Goal: Obtain resource: Obtain resource

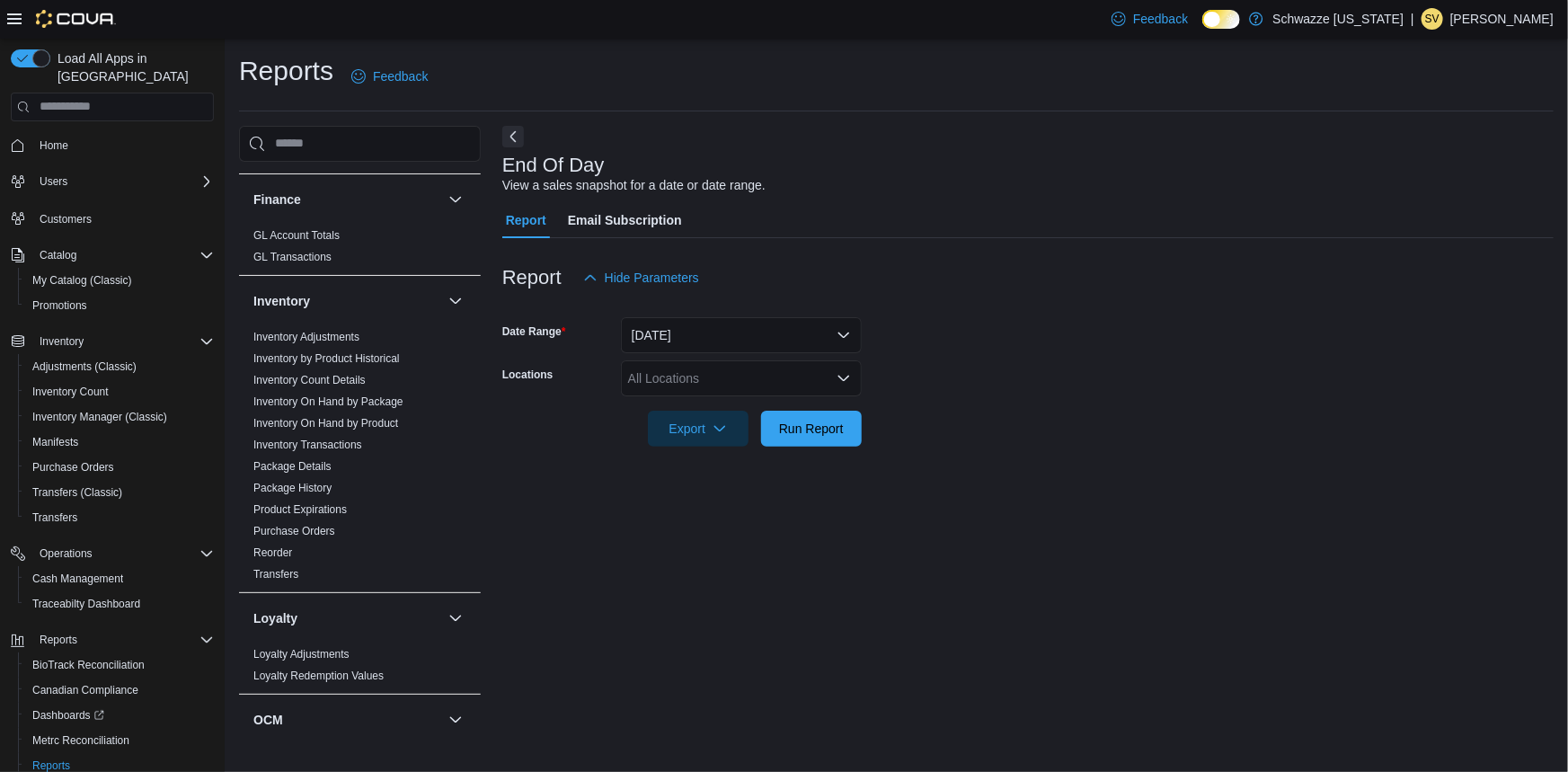
scroll to position [408, 0]
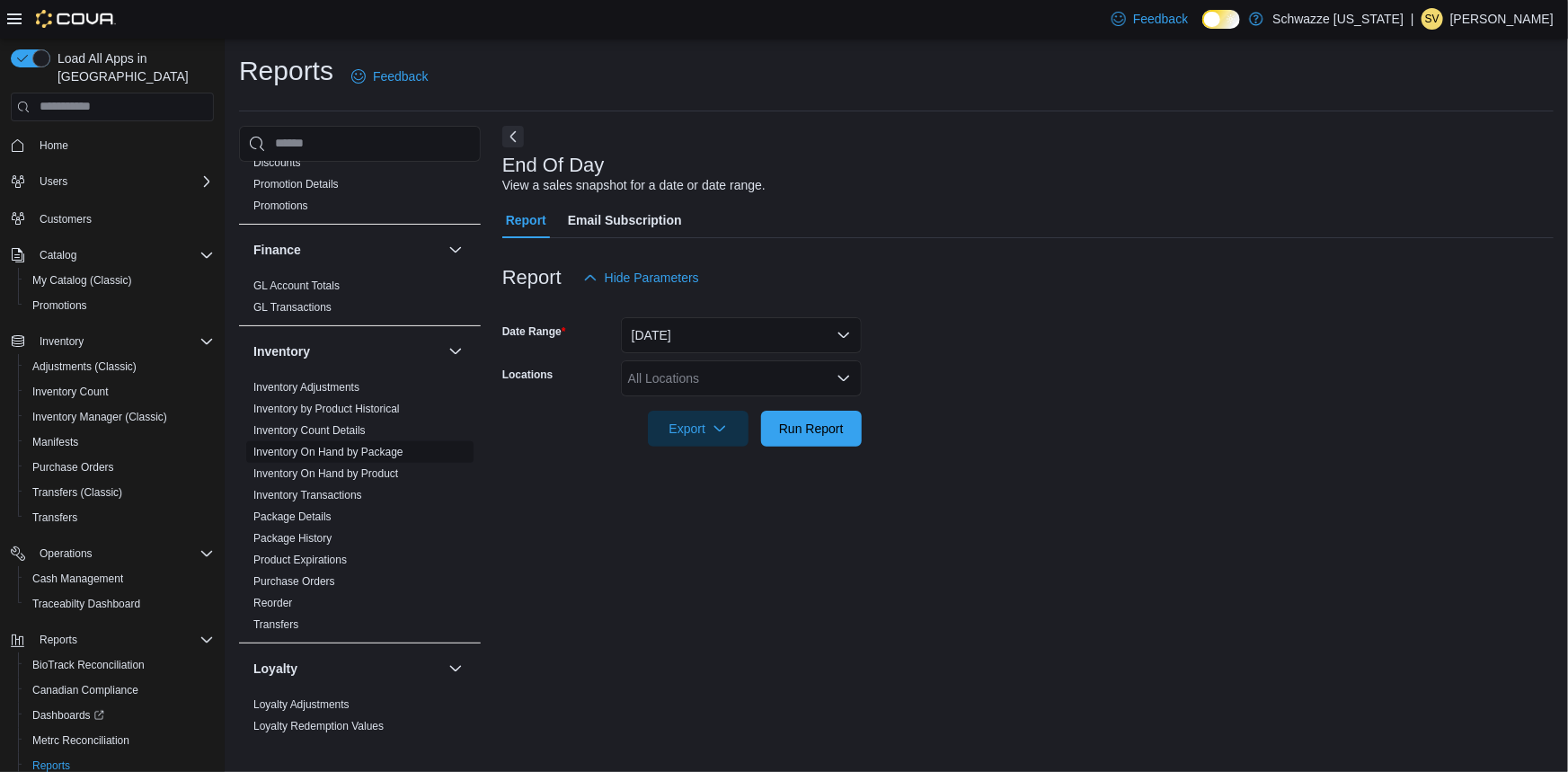
click at [407, 452] on span "Inventory On Hand by Package" at bounding box center [360, 452] width 227 height 22
click at [387, 446] on link "Inventory On Hand by Package" at bounding box center [329, 452] width 150 height 13
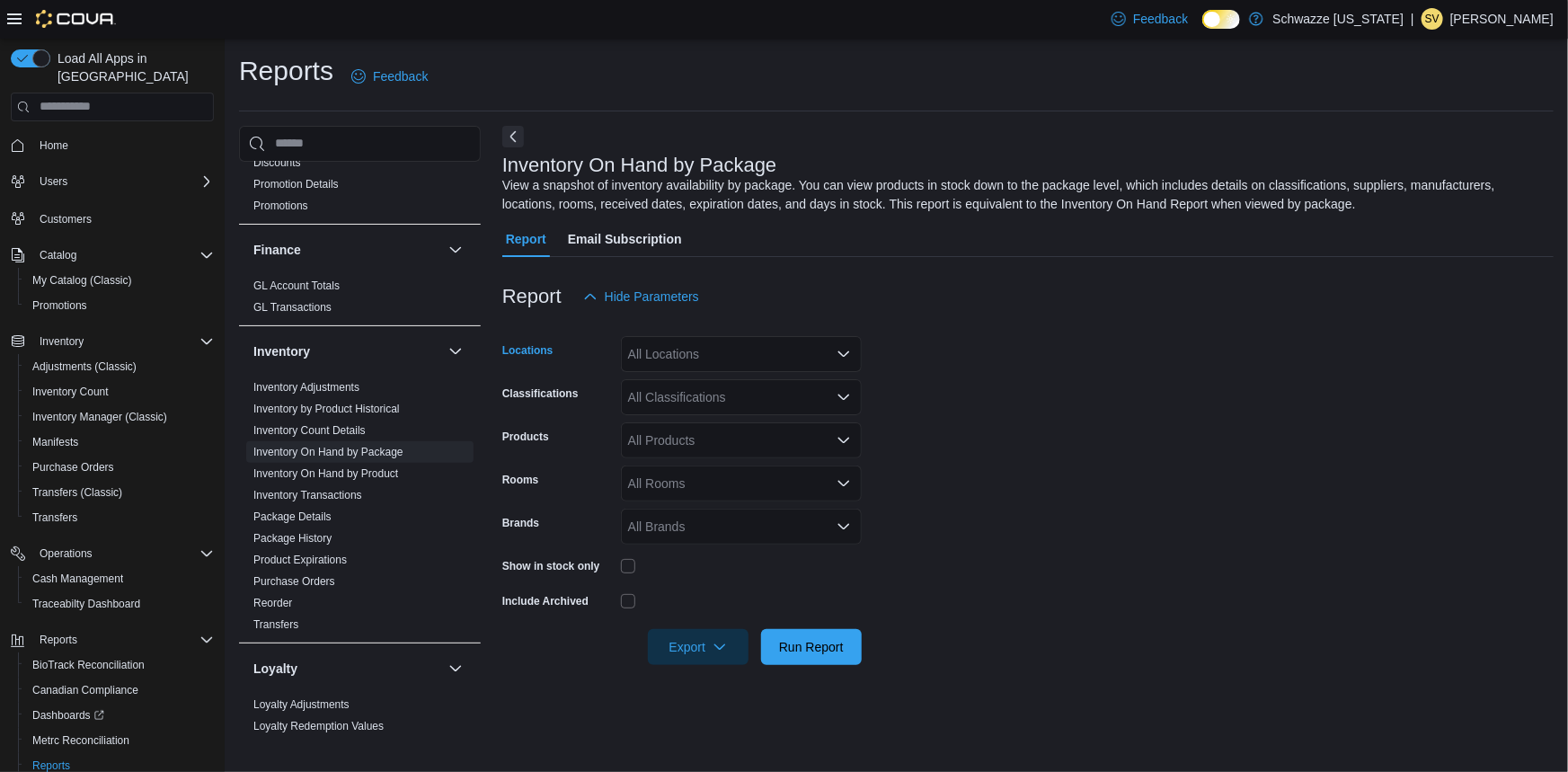
click at [757, 355] on div "All Locations" at bounding box center [741, 353] width 241 height 36
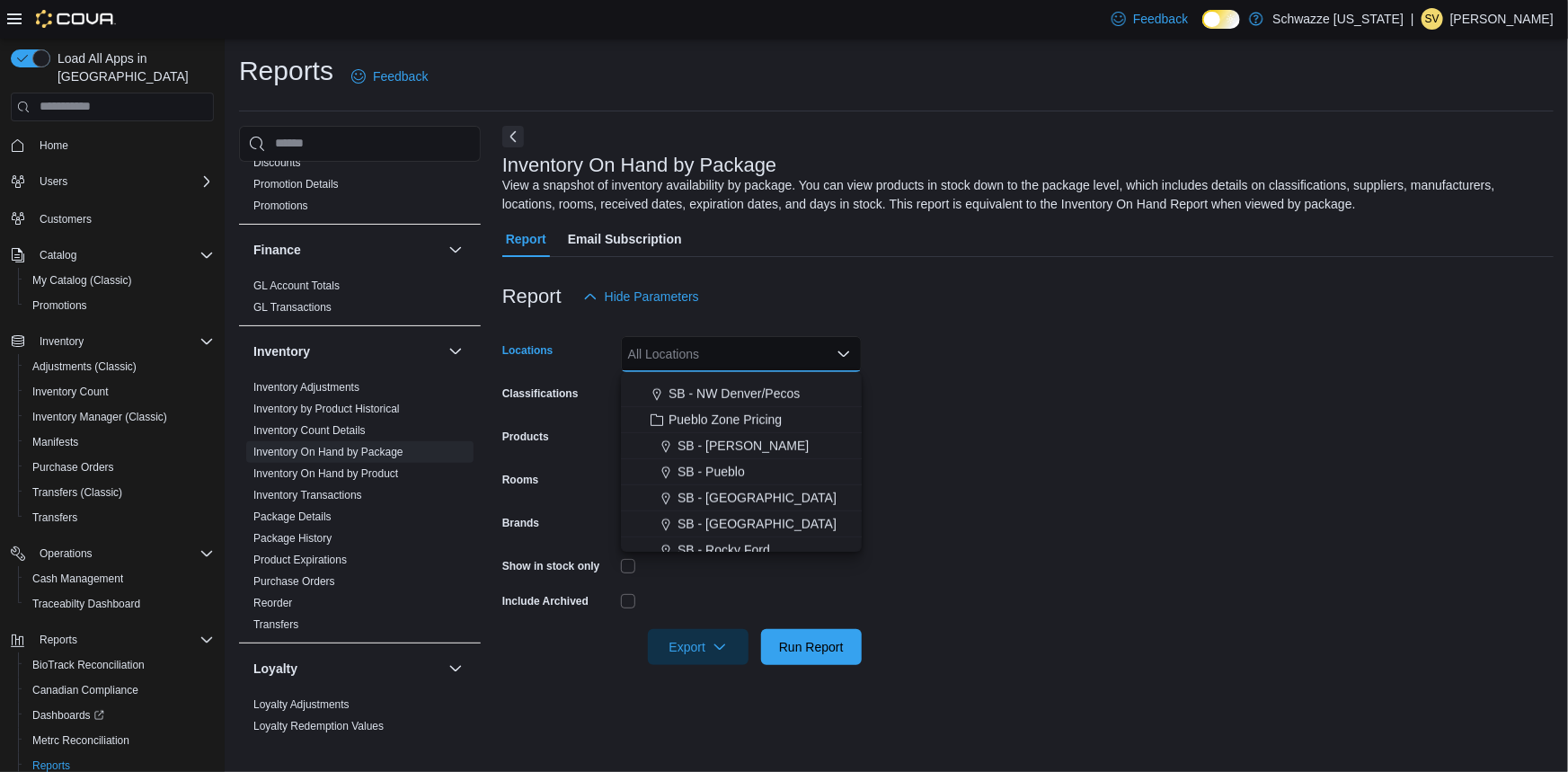
scroll to position [817, 0]
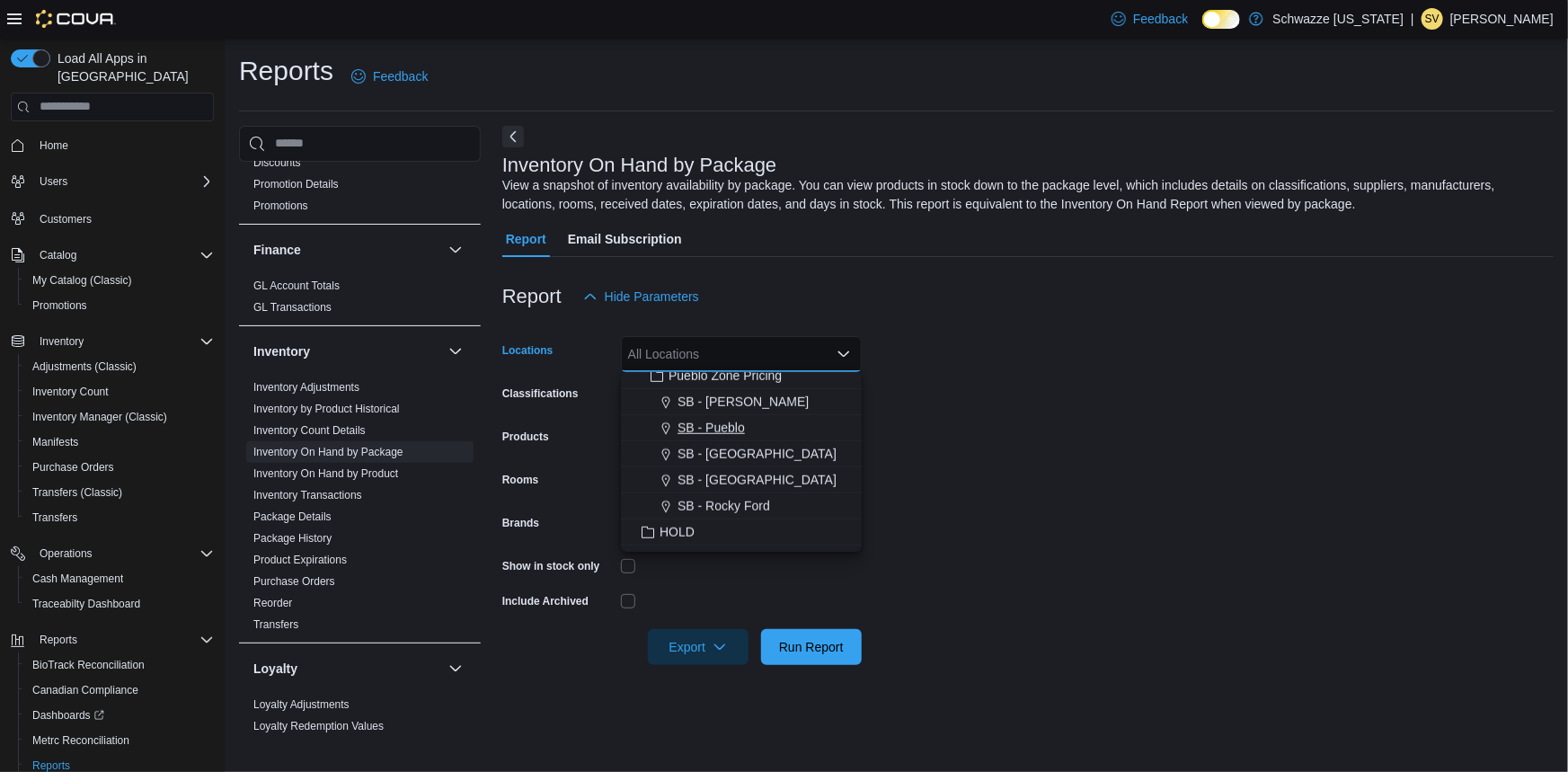
click at [732, 427] on span "SB - Pueblo" at bounding box center [712, 428] width 68 height 18
click at [1064, 447] on form "Locations SB - [GEOGRAPHIC_DATA] Combo box. Selected. SB - Pueblo. Press Backsp…" at bounding box center [1029, 489] width 1051 height 351
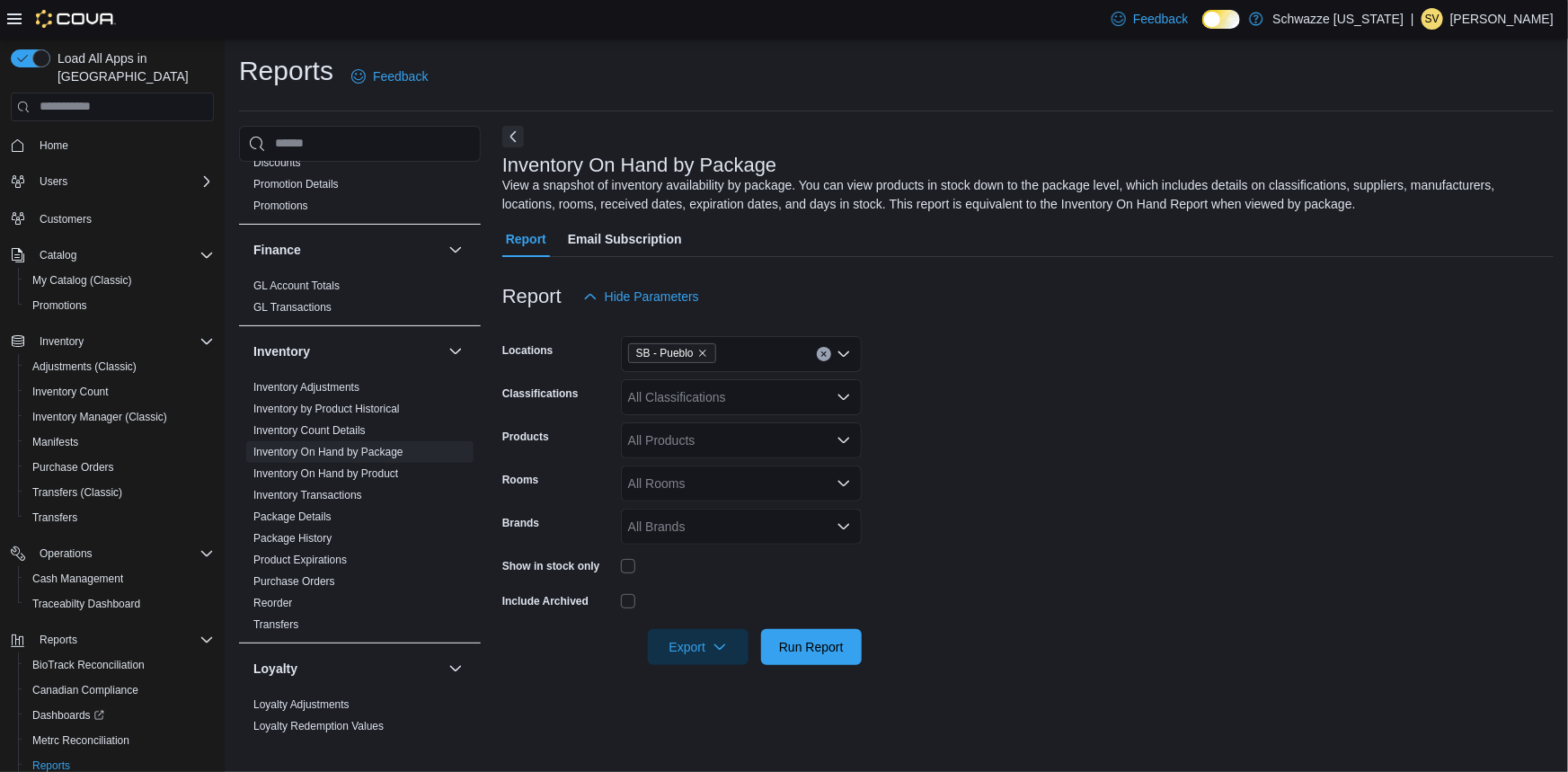
click at [837, 397] on icon "Open list of options" at bounding box center [844, 397] width 15 height 15
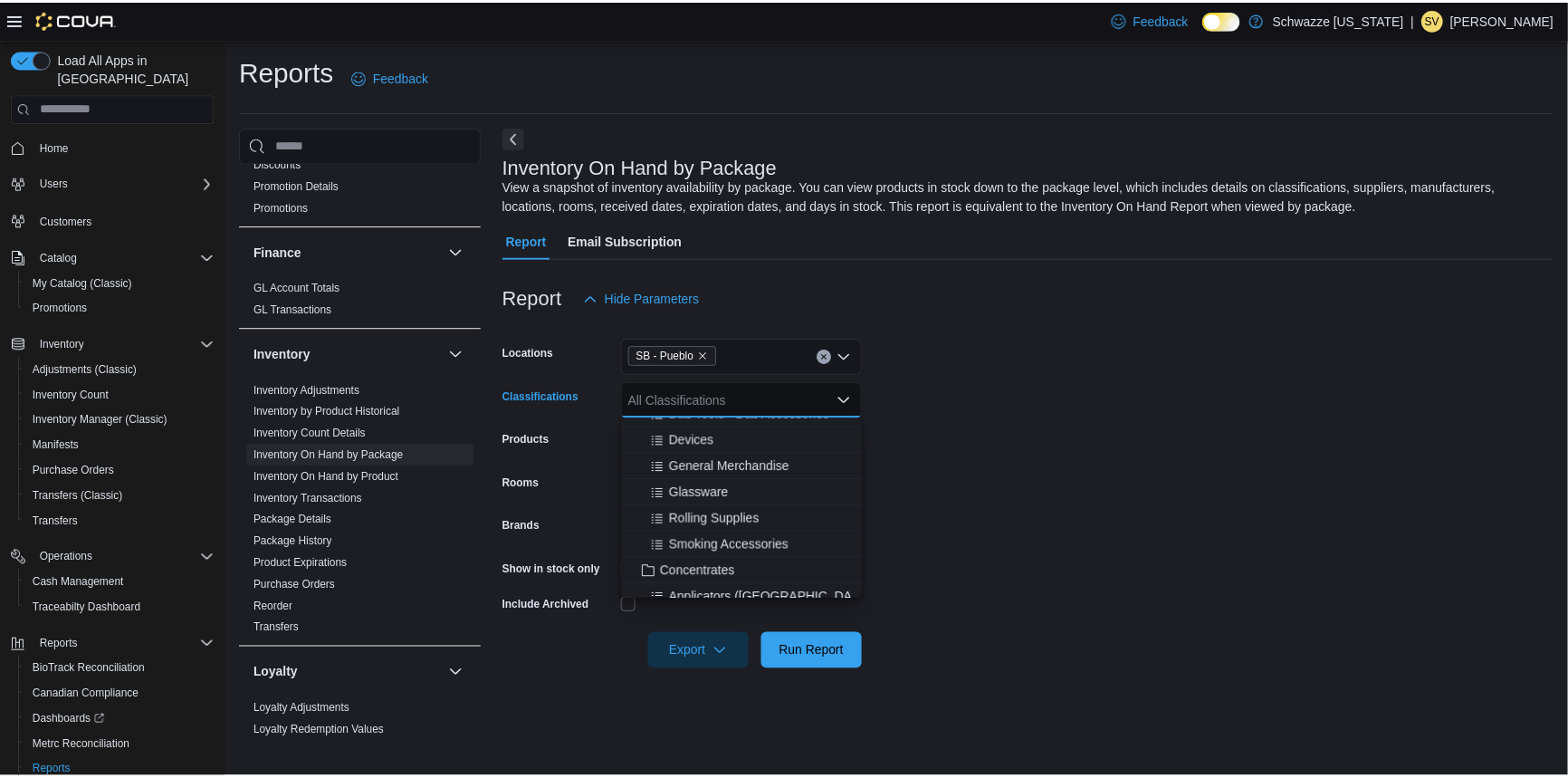
scroll to position [494, 0]
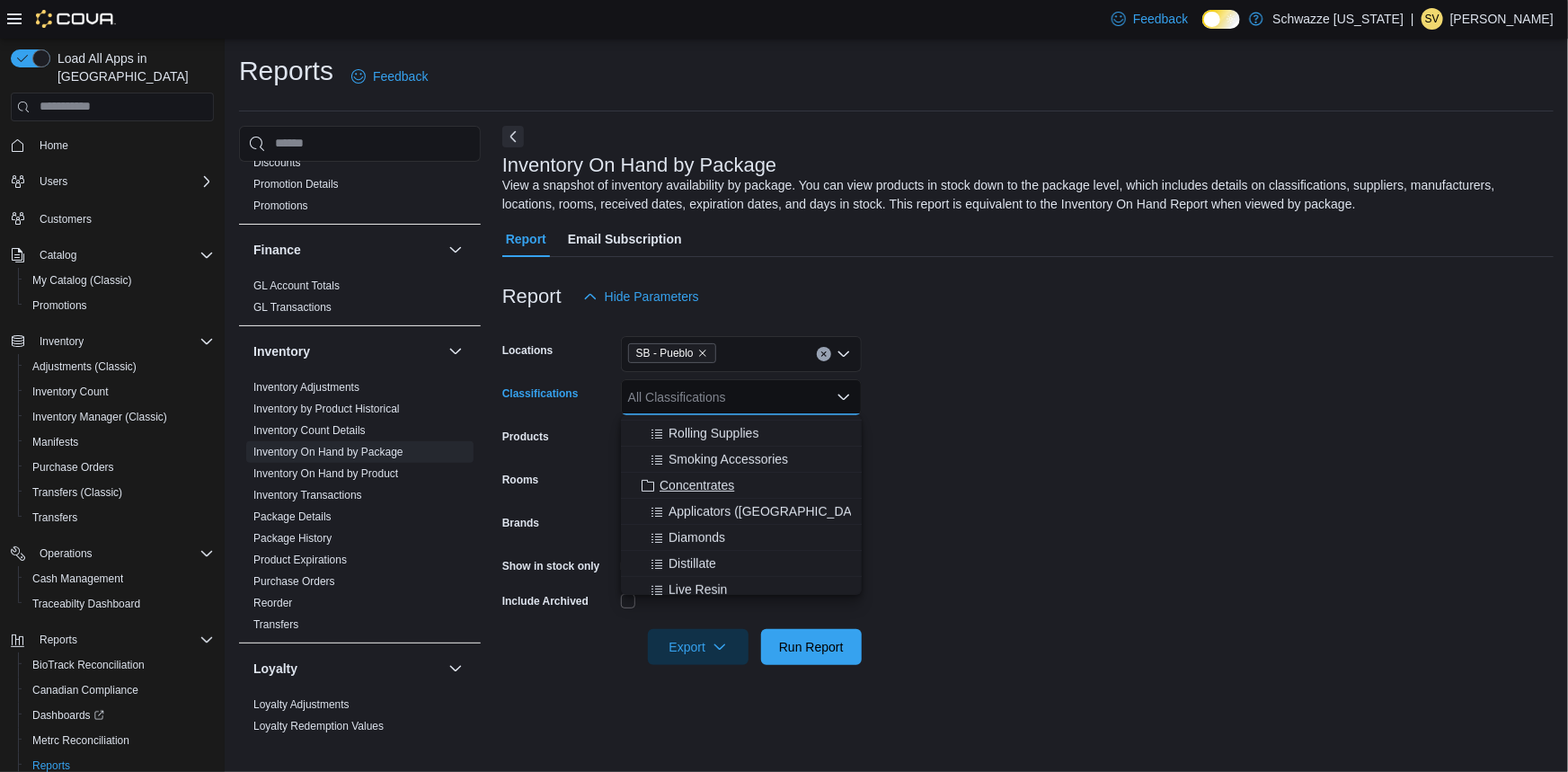
click at [752, 482] on div "Concentrates" at bounding box center [741, 485] width 219 height 18
click at [749, 484] on span "Applicators ([GEOGRAPHIC_DATA])" at bounding box center [771, 485] width 205 height 18
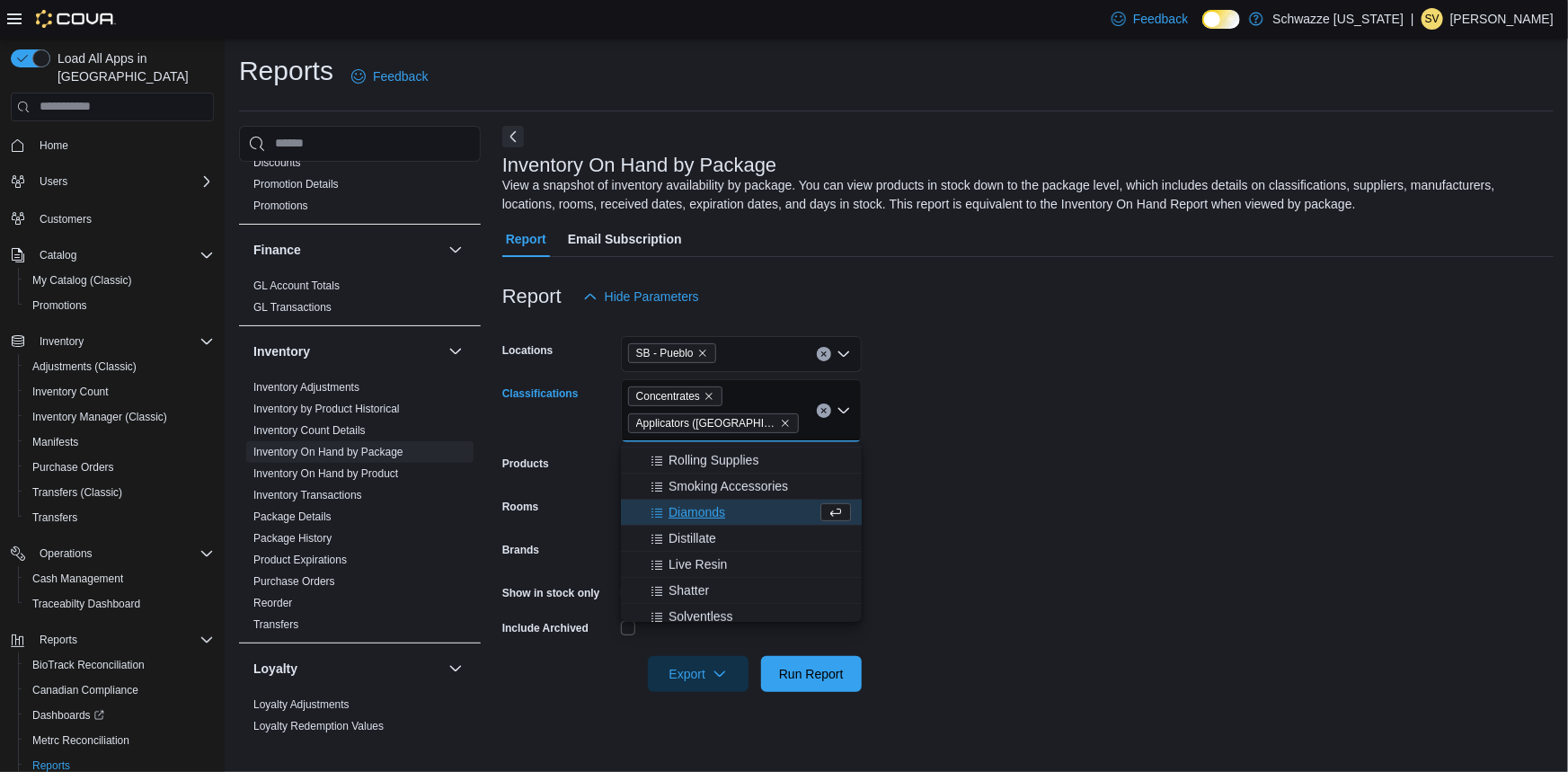
click at [727, 508] on div "Diamonds" at bounding box center [724, 512] width 185 height 18
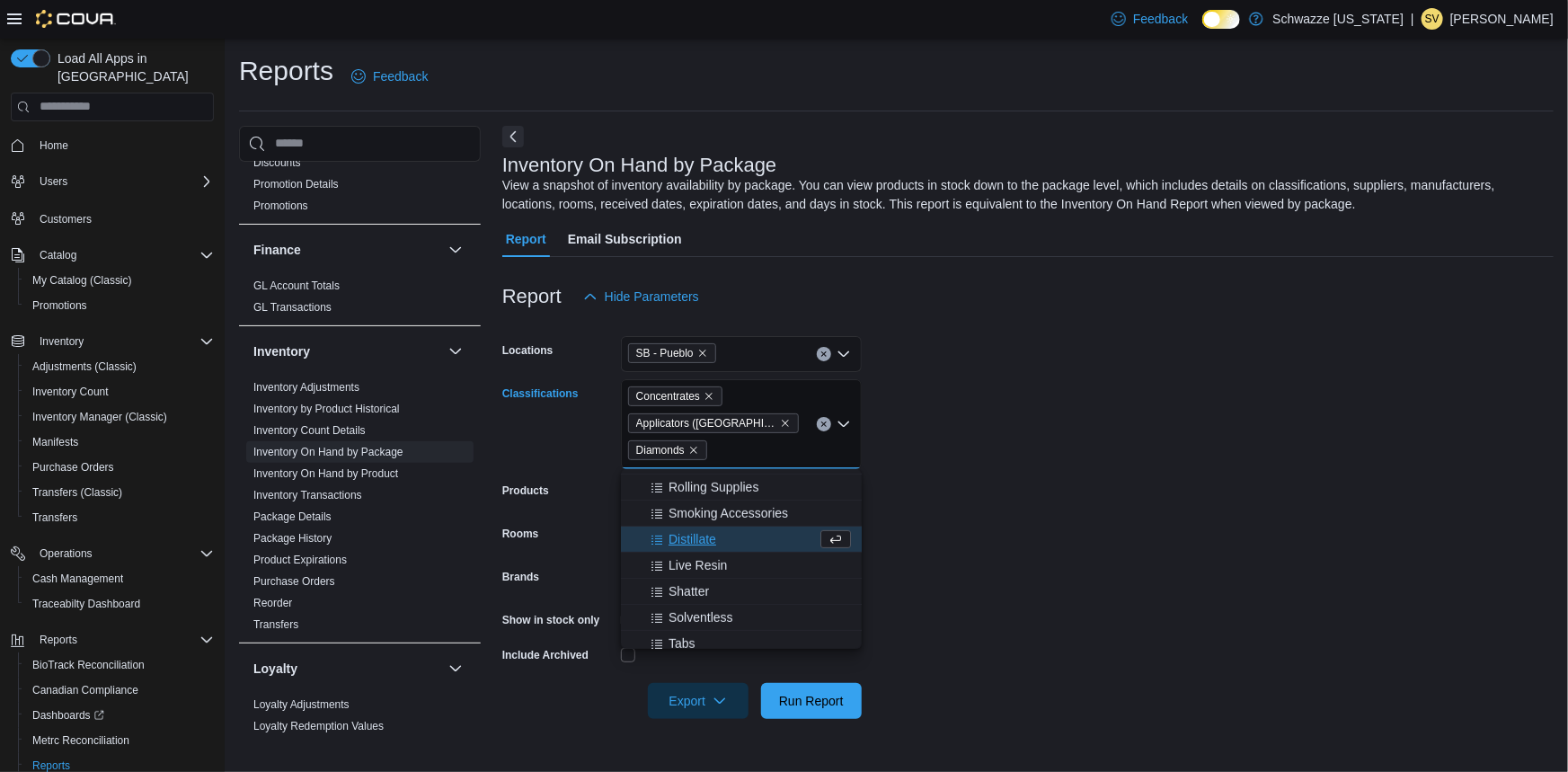
click at [702, 539] on span "Distillate" at bounding box center [692, 539] width 48 height 18
click at [699, 532] on span "Live Resin" at bounding box center [698, 539] width 59 height 18
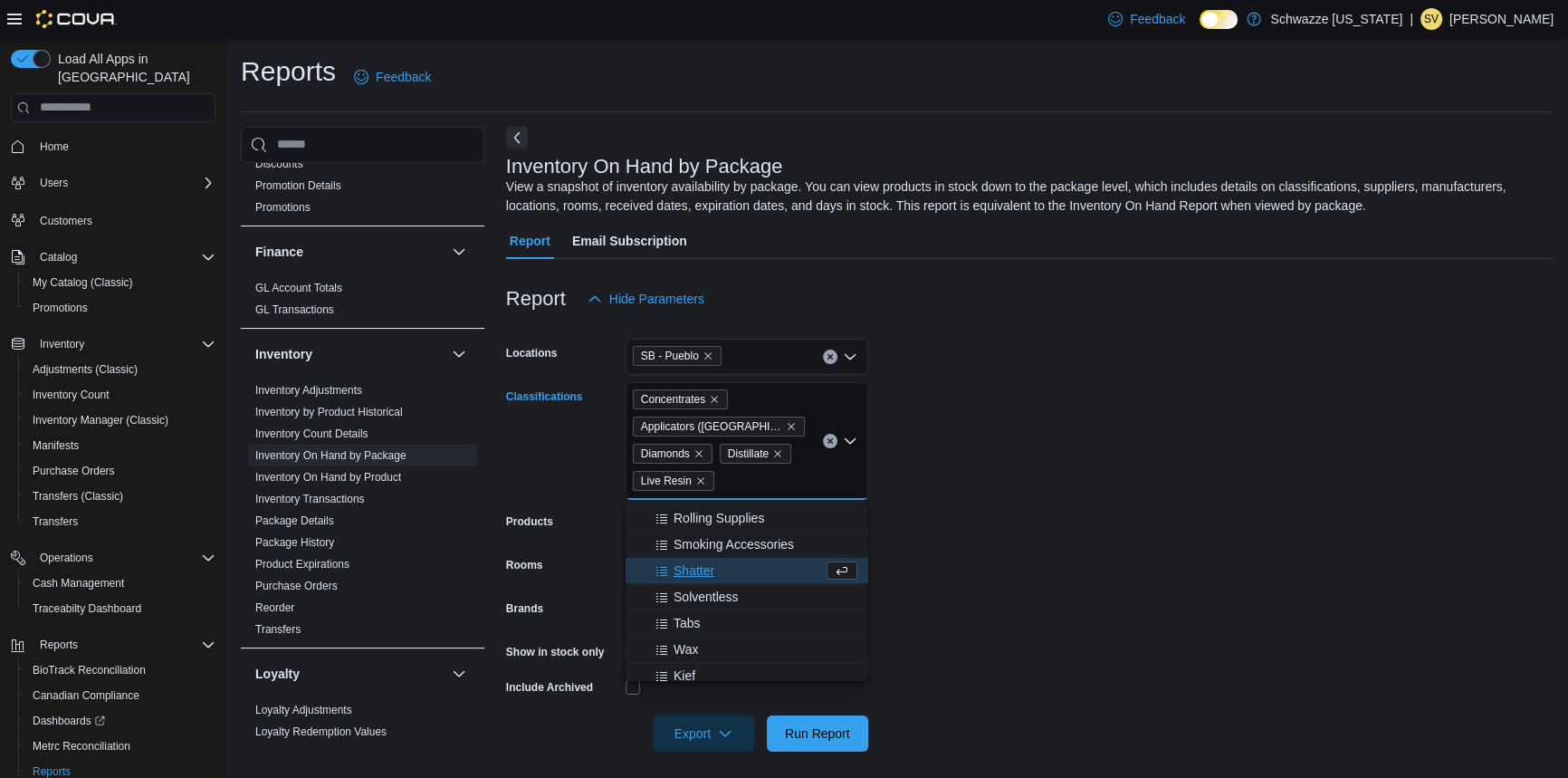
click at [713, 570] on span "Shatter" at bounding box center [694, 570] width 41 height 18
click at [715, 571] on span "Solventless" at bounding box center [706, 570] width 66 height 18
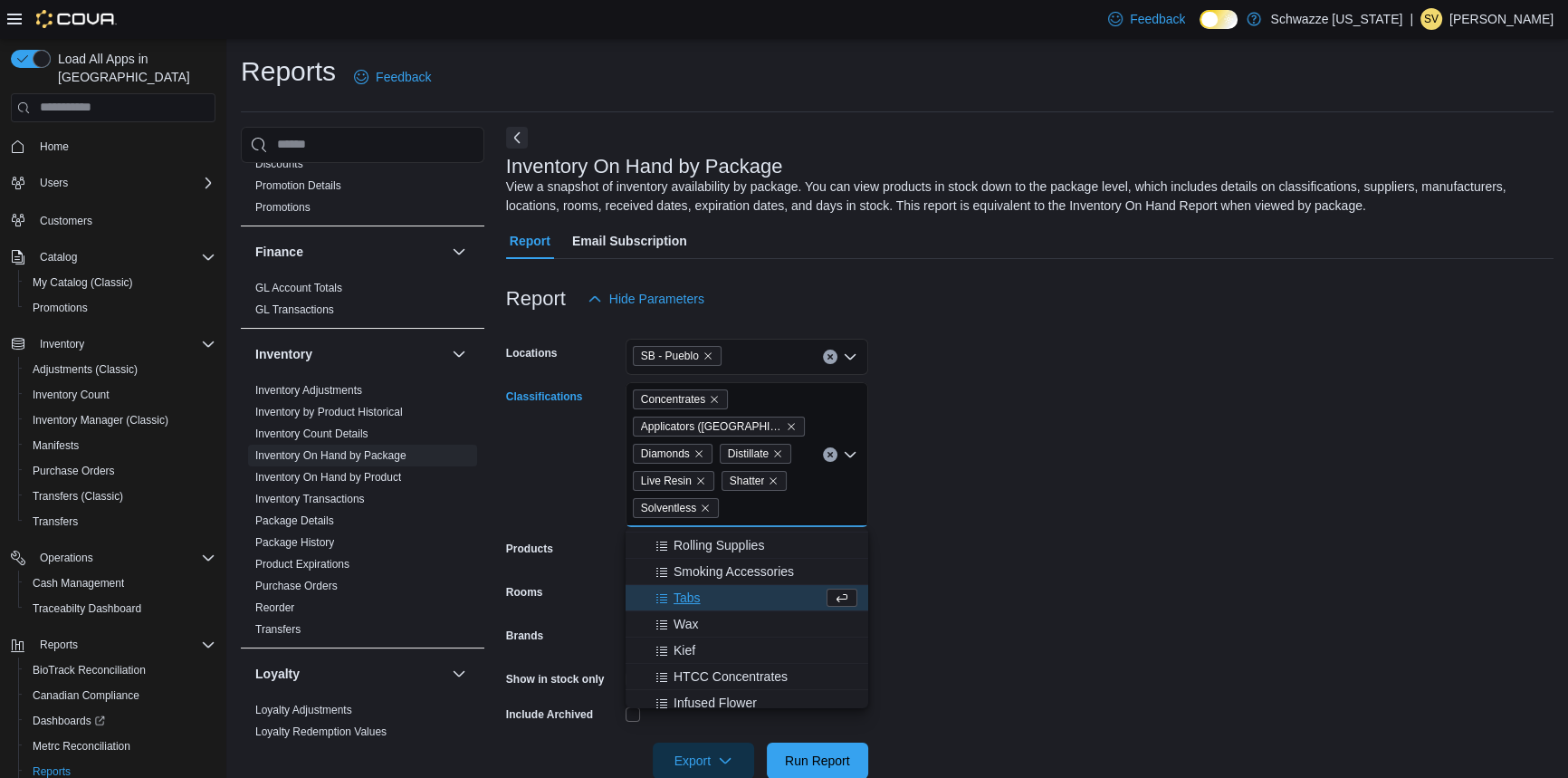
click at [724, 604] on div "Tabs" at bounding box center [730, 598] width 186 height 18
click at [728, 622] on div "Kief" at bounding box center [747, 624] width 221 height 18
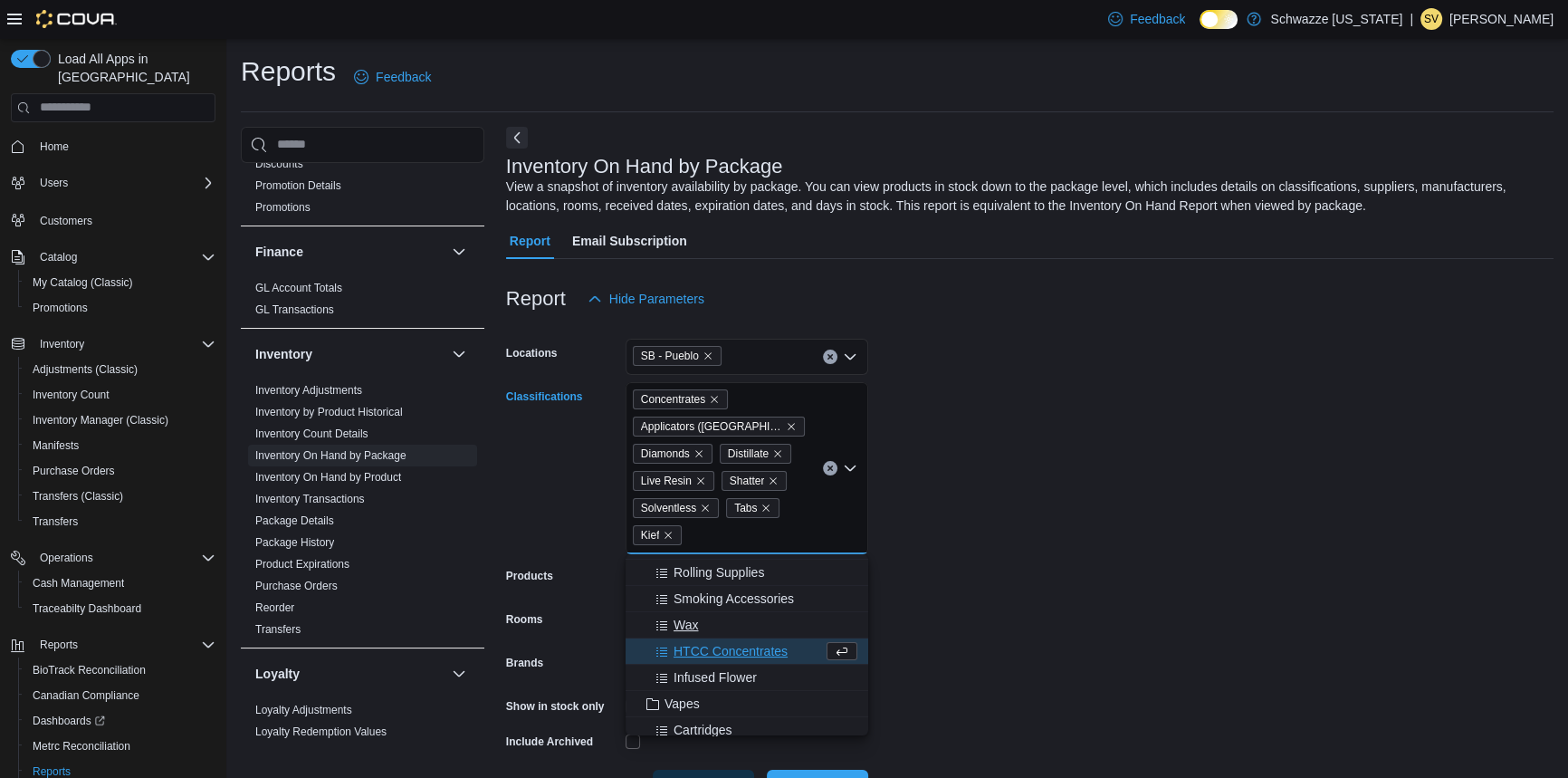
click at [724, 616] on div "Wax" at bounding box center [747, 625] width 221 height 18
click at [743, 627] on span "HTCC Concentrates" at bounding box center [731, 625] width 114 height 18
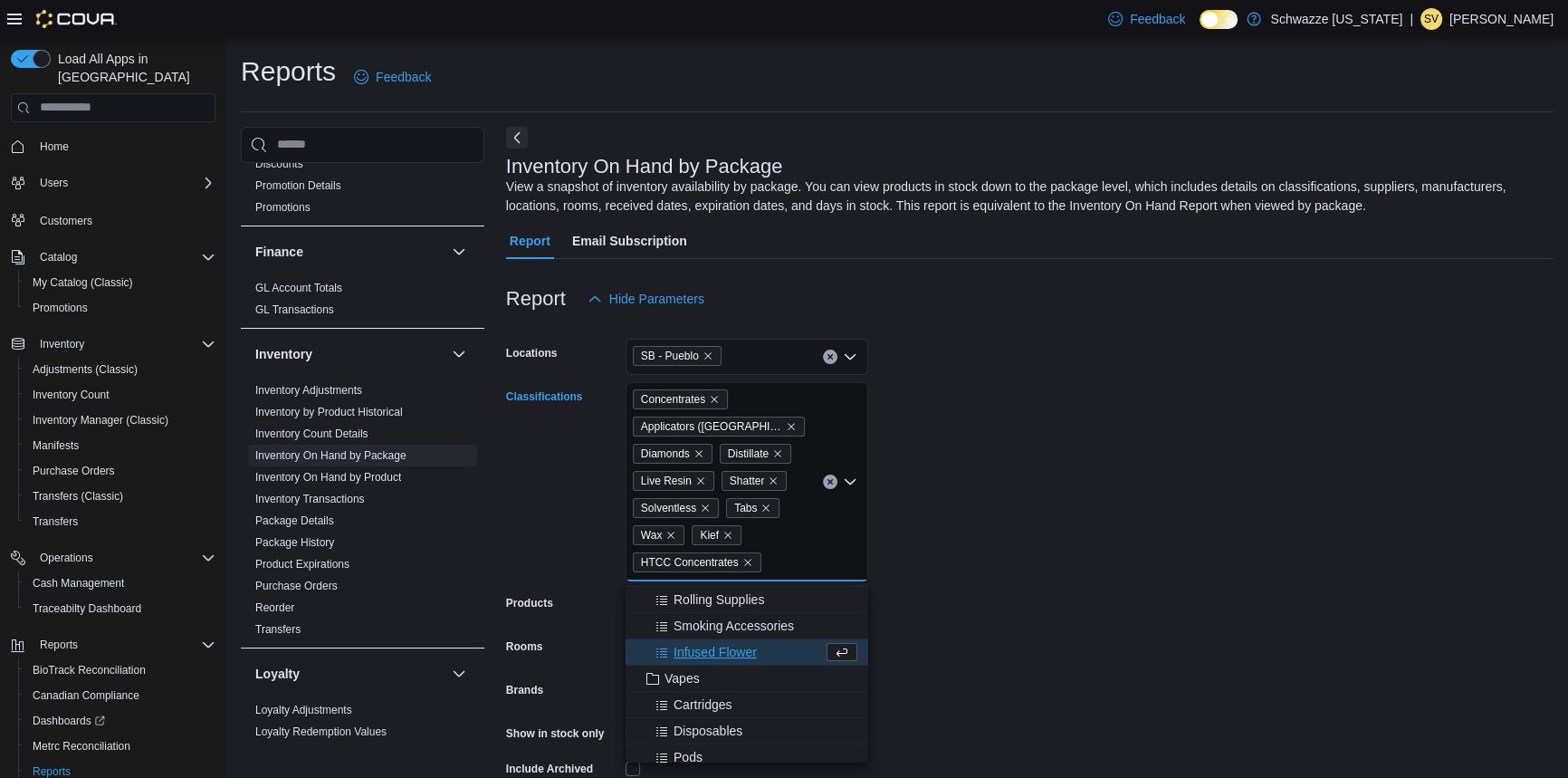
click at [746, 644] on span "Infused Flower" at bounding box center [715, 652] width 83 height 18
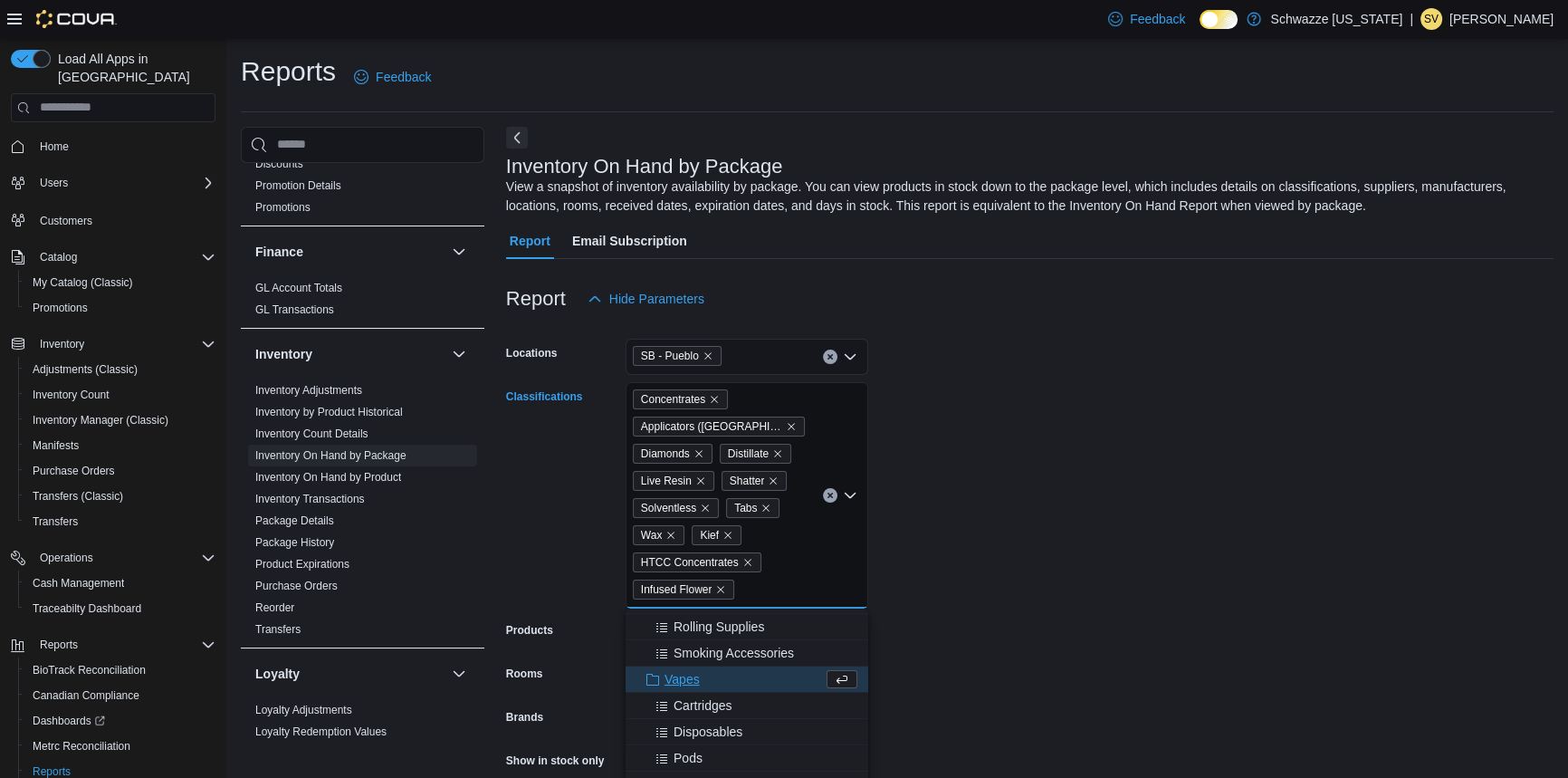
click at [1076, 612] on form "Locations SB - Pueblo Classifications Concentrates Applicators (Syringe) Diamon…" at bounding box center [1030, 588] width 1047 height 544
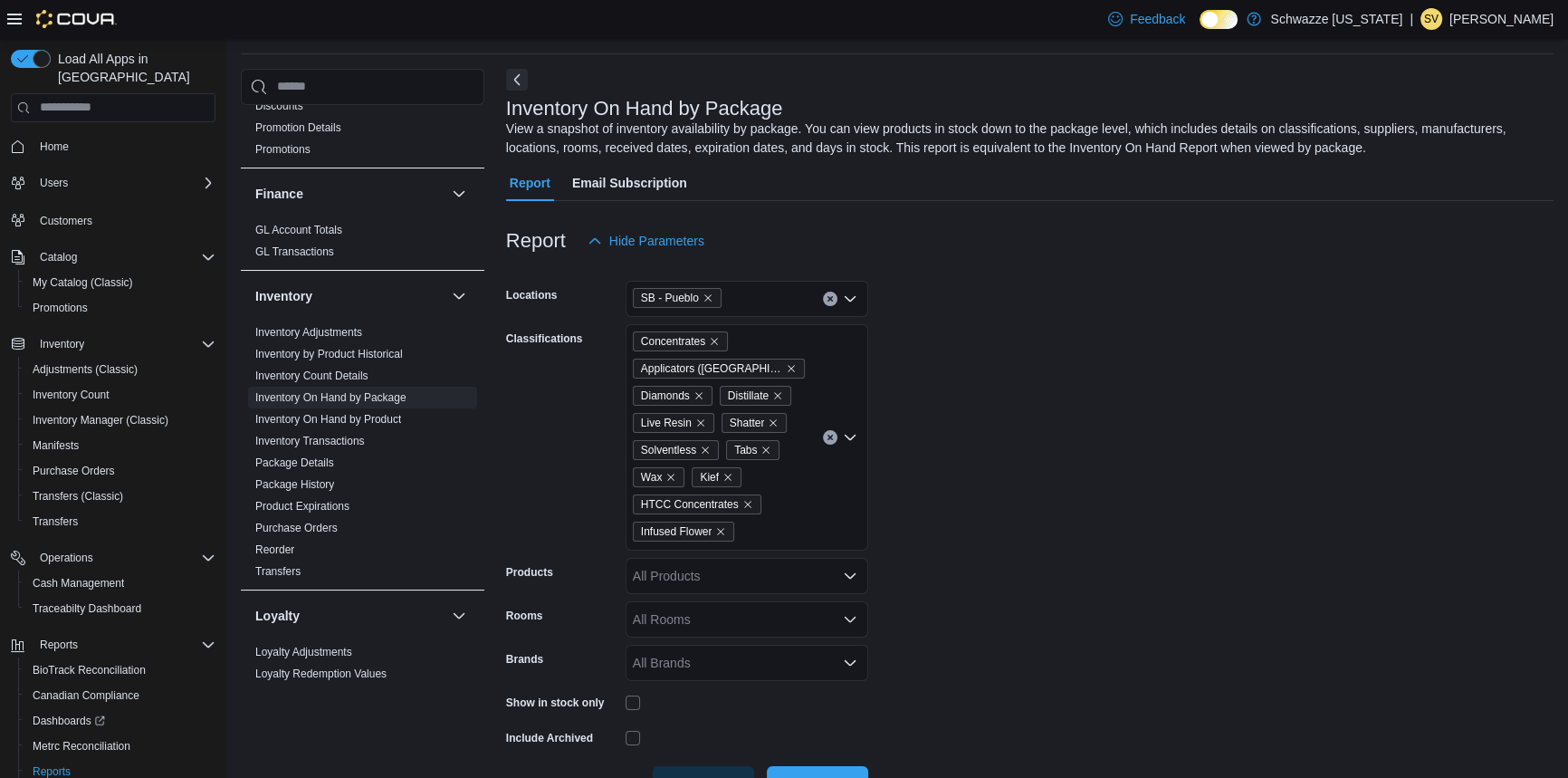
scroll to position [118, 0]
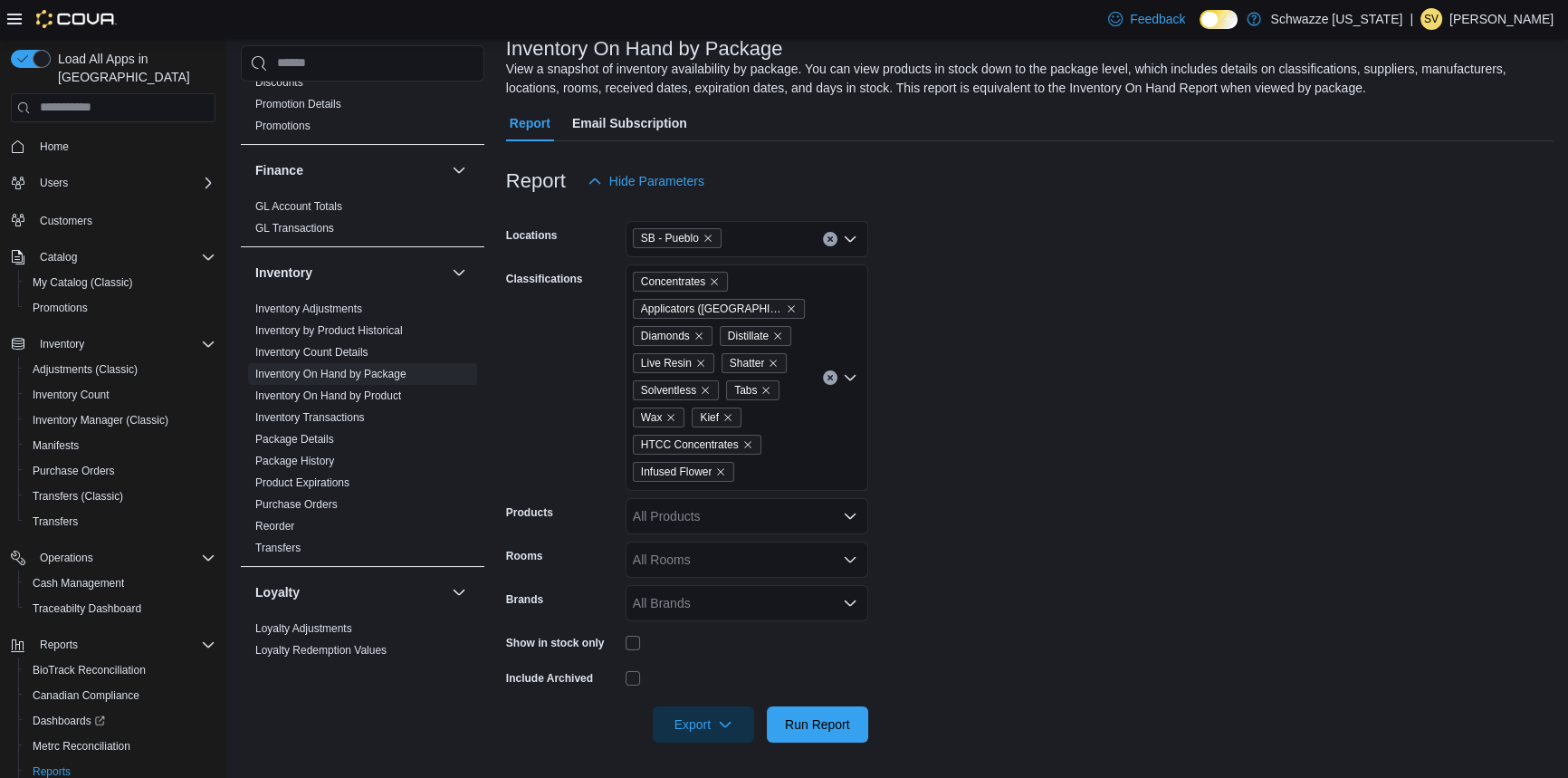
click at [1058, 572] on form "Locations SB - Pueblo Classifications Concentrates Applicators (Syringe) Diamon…" at bounding box center [1030, 471] width 1047 height 544
click at [697, 721] on span "Export" at bounding box center [703, 723] width 79 height 36
click at [710, 620] on span "Export to Excel" at bounding box center [706, 614] width 81 height 15
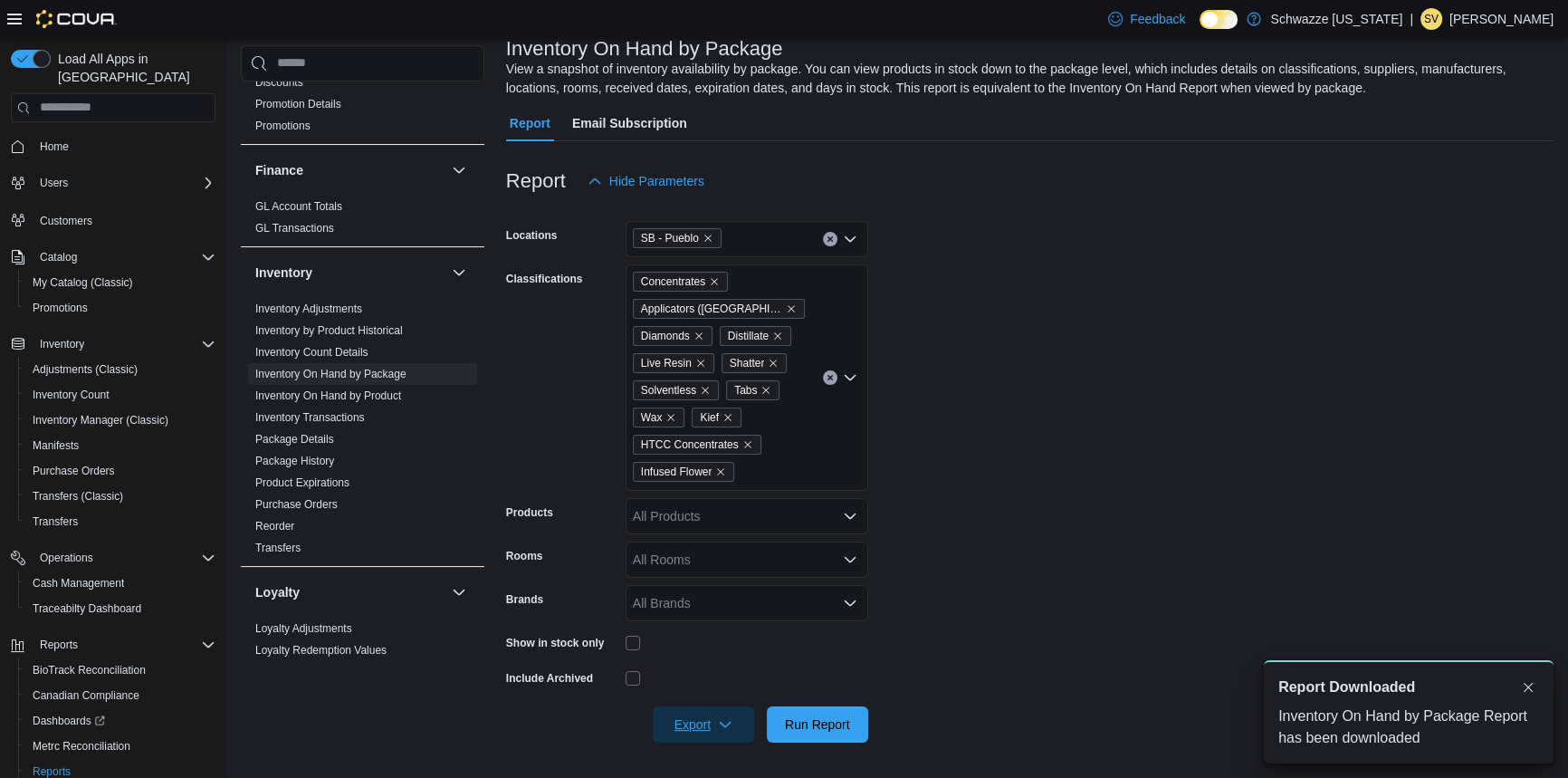
scroll to position [0, 0]
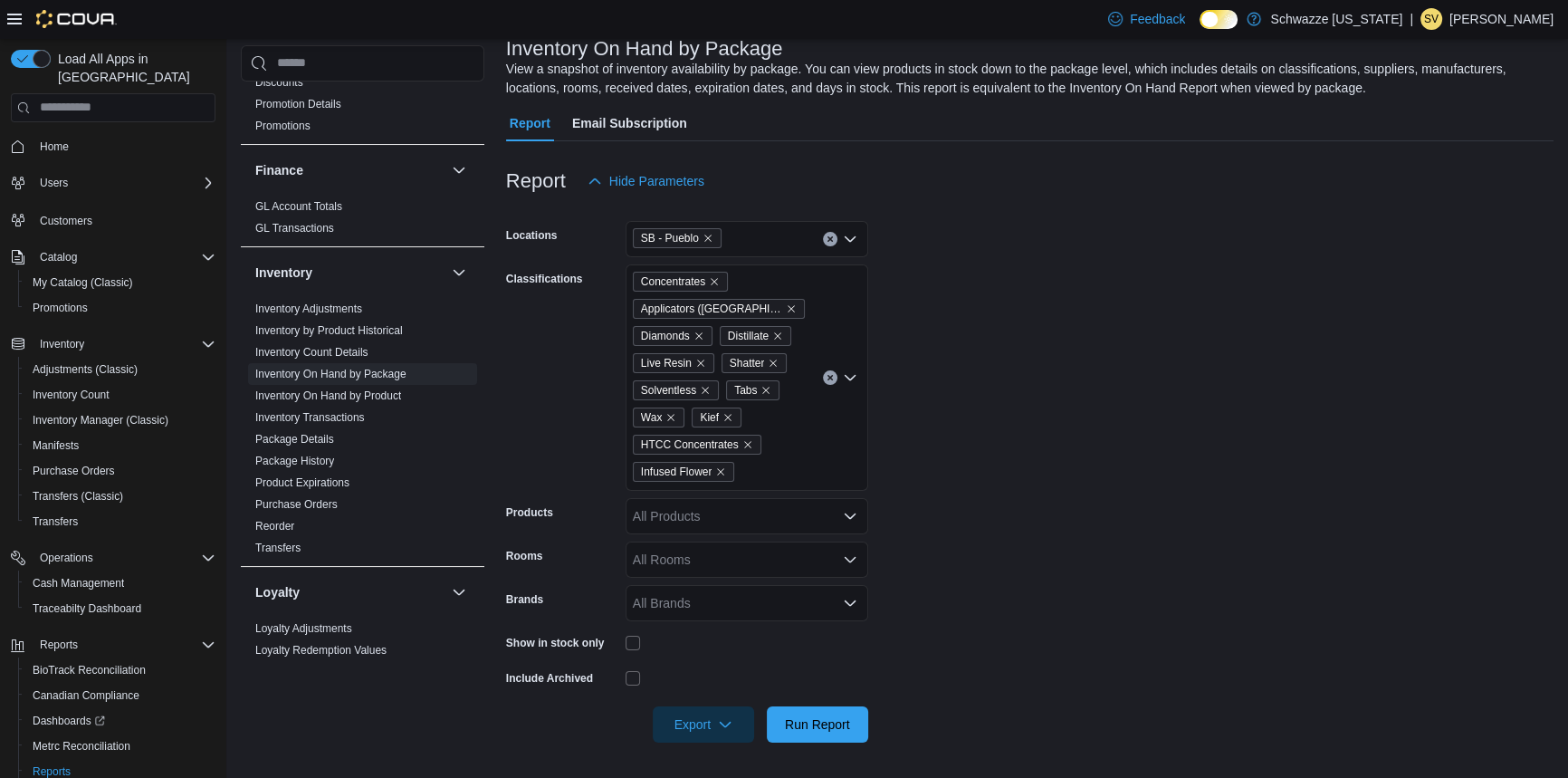
click at [831, 380] on button "Clear input" at bounding box center [831, 377] width 15 height 15
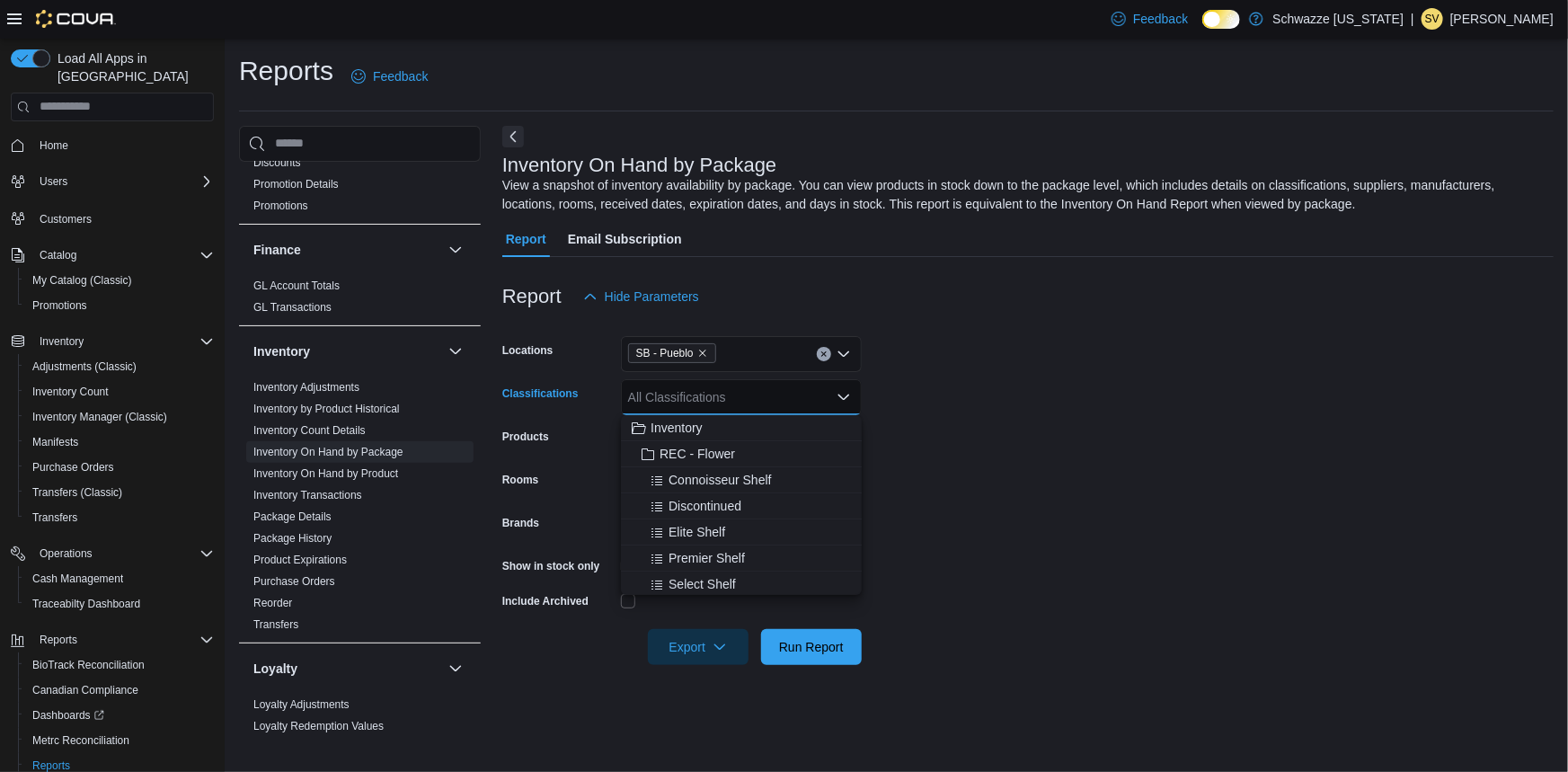
click at [735, 404] on div "All Classifications" at bounding box center [741, 397] width 241 height 36
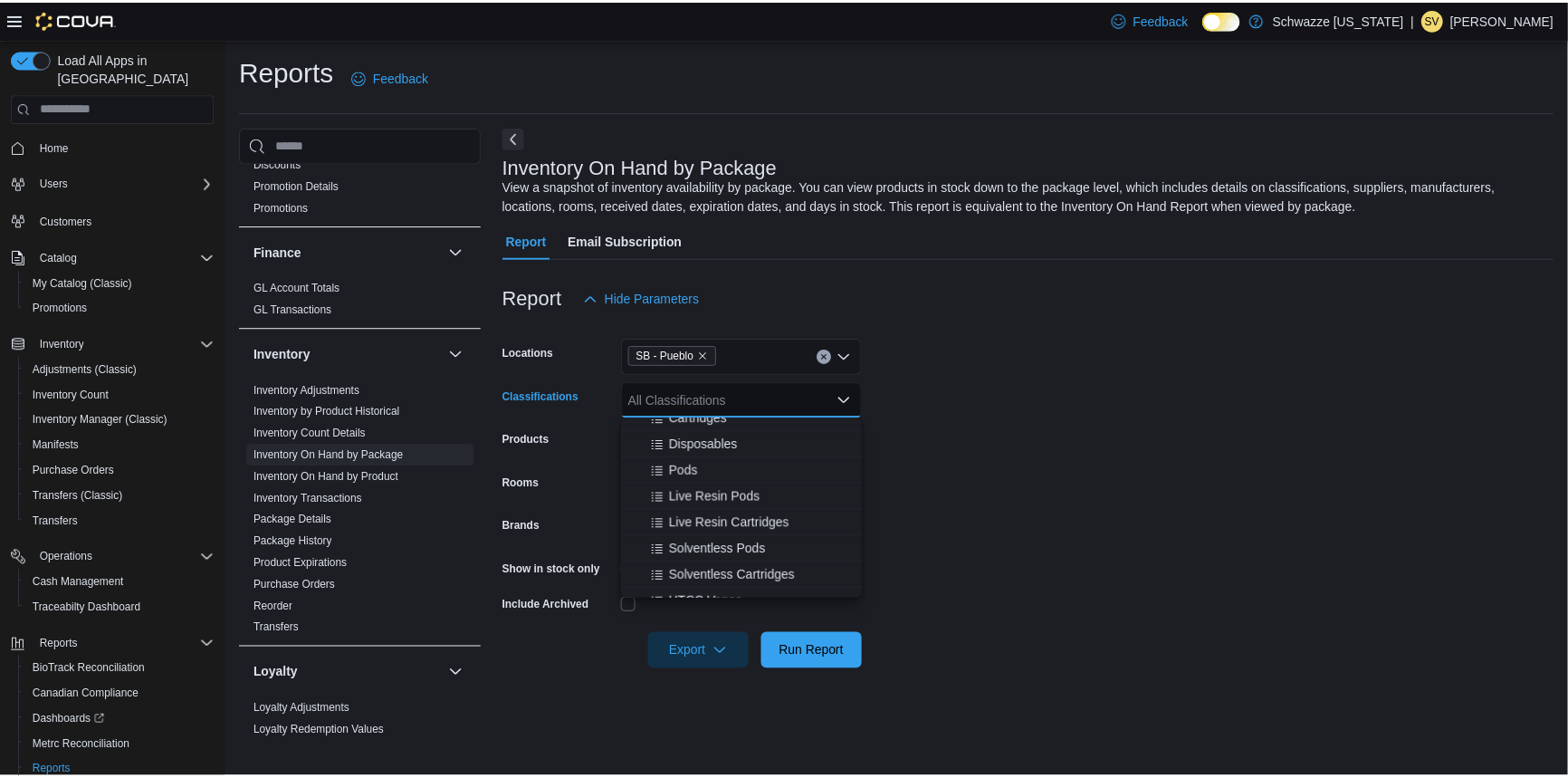
scroll to position [823, 0]
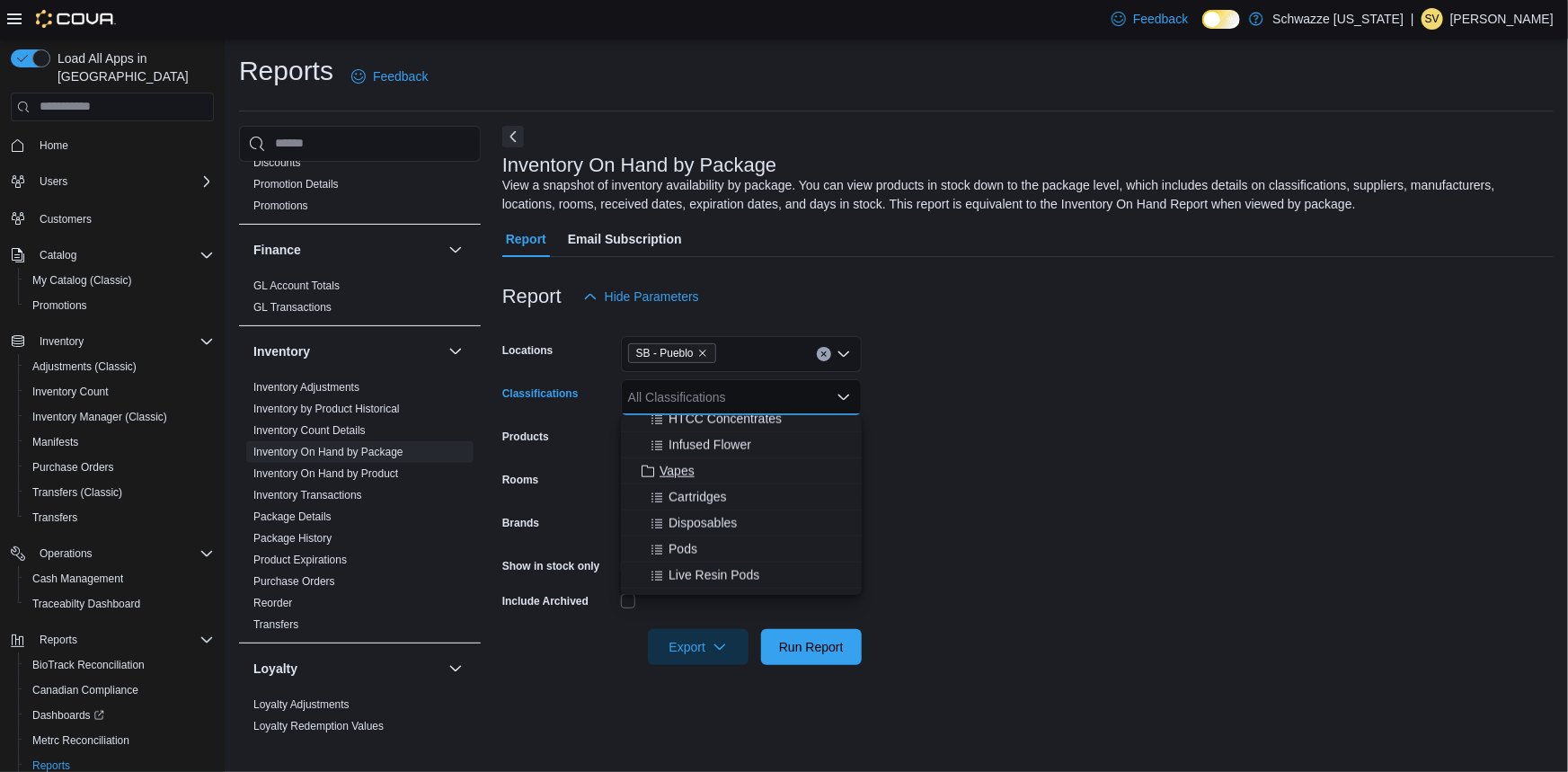
click at [693, 471] on span "Vapes" at bounding box center [677, 471] width 35 height 18
click at [692, 471] on span "Cartridges" at bounding box center [698, 471] width 59 height 18
click at [692, 473] on span "Disposables" at bounding box center [702, 471] width 69 height 18
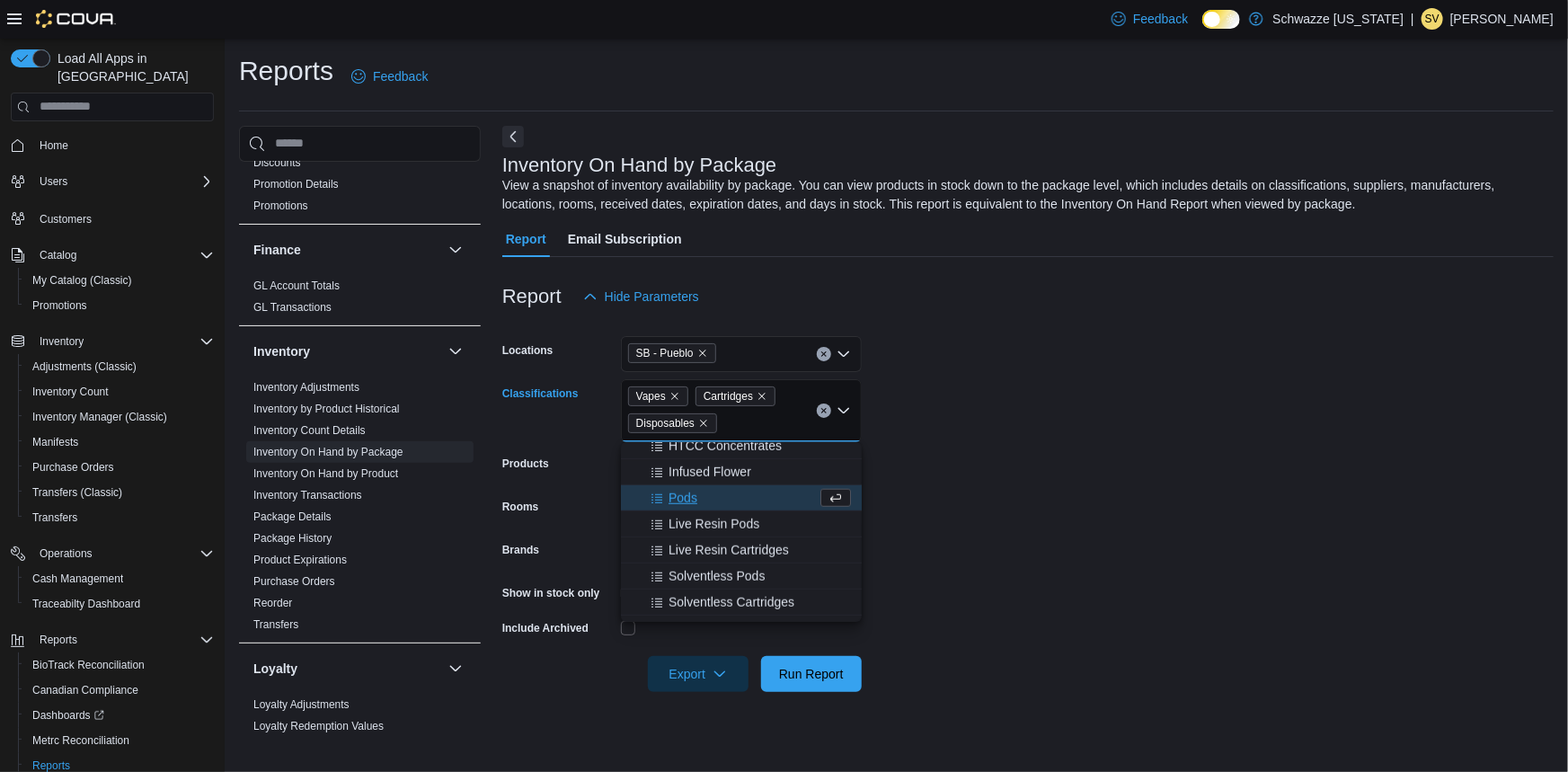
click at [695, 501] on span "Pods" at bounding box center [682, 498] width 28 height 18
click at [695, 503] on span "Live Resin Pods" at bounding box center [713, 498] width 91 height 18
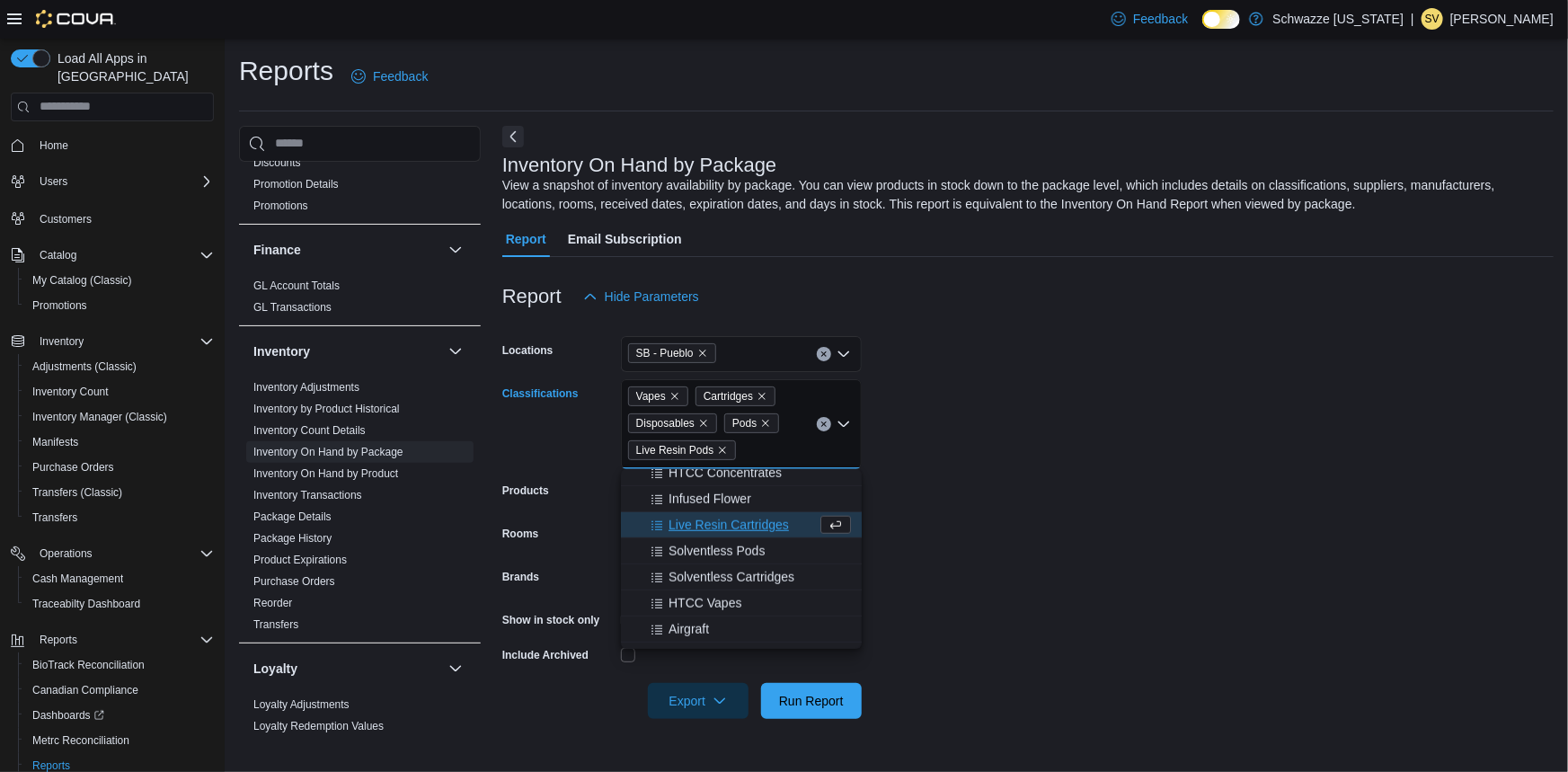
click at [698, 522] on span "Live Resin Cartridges" at bounding box center [728, 525] width 120 height 18
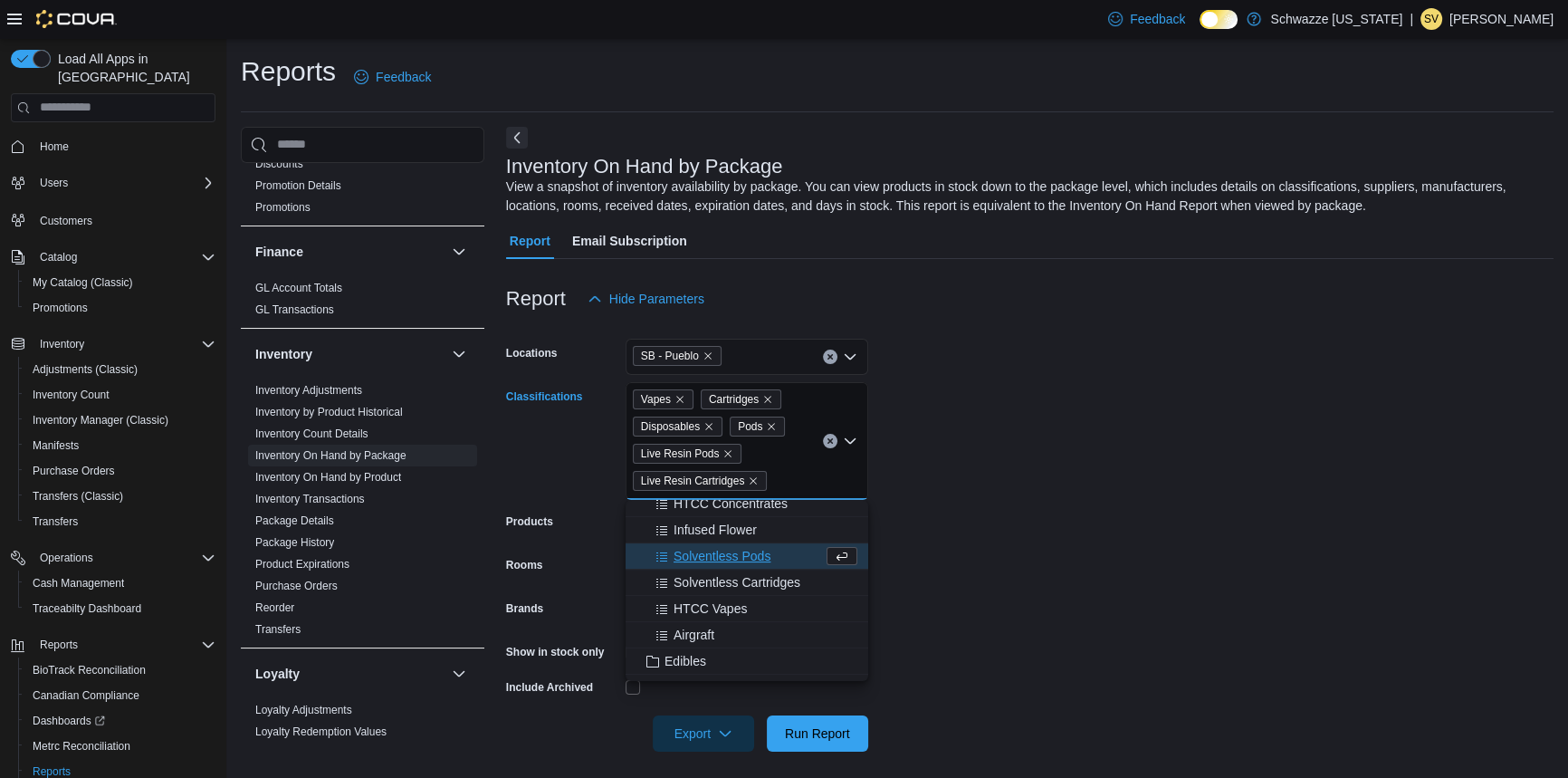
click at [706, 555] on span "Solventless Pods" at bounding box center [722, 557] width 97 height 18
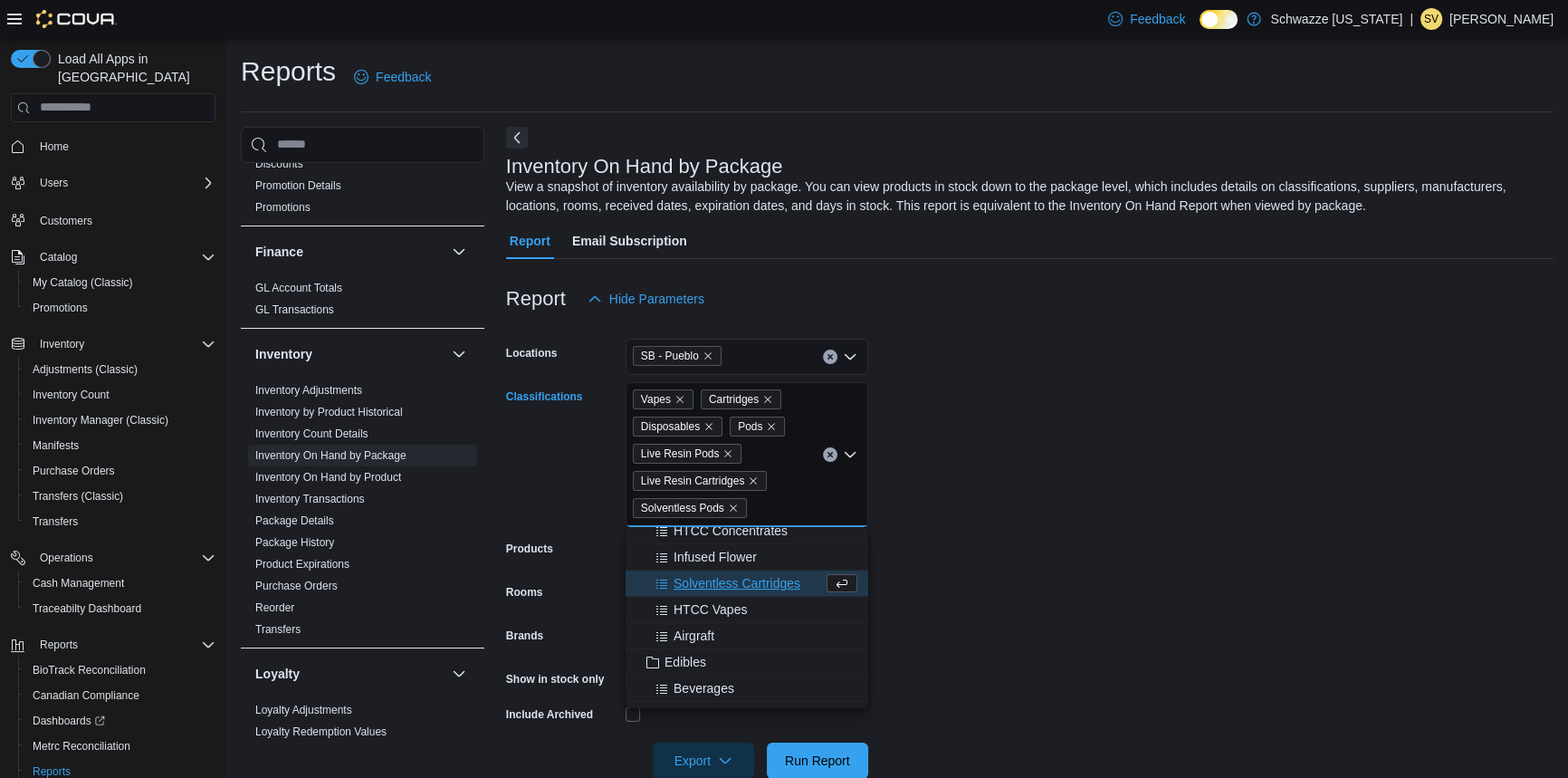
click at [712, 581] on span "Solventless Cartridges" at bounding box center [736, 583] width 126 height 18
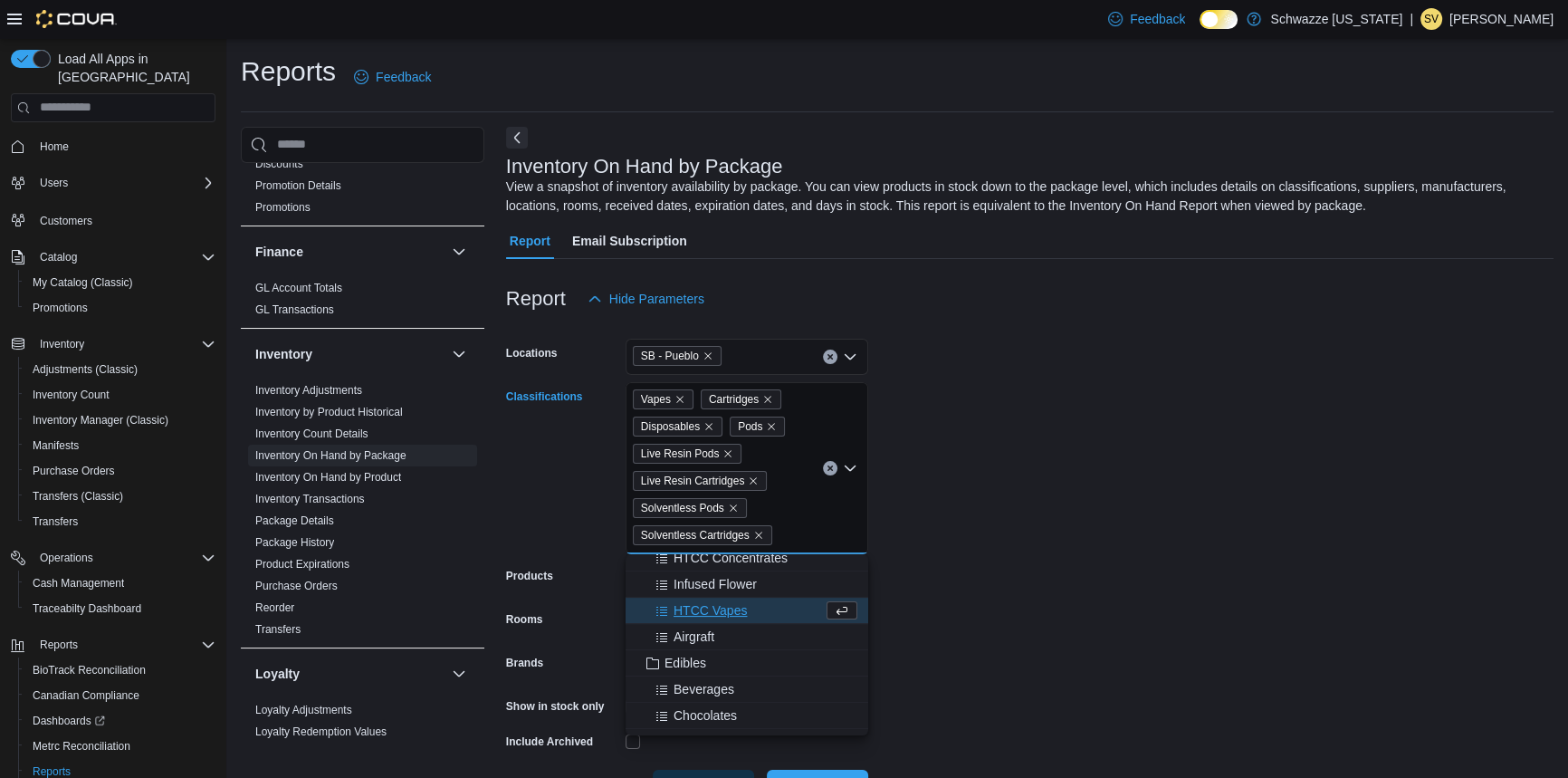
click at [720, 607] on span "HTCC Vapes" at bounding box center [710, 611] width 73 height 18
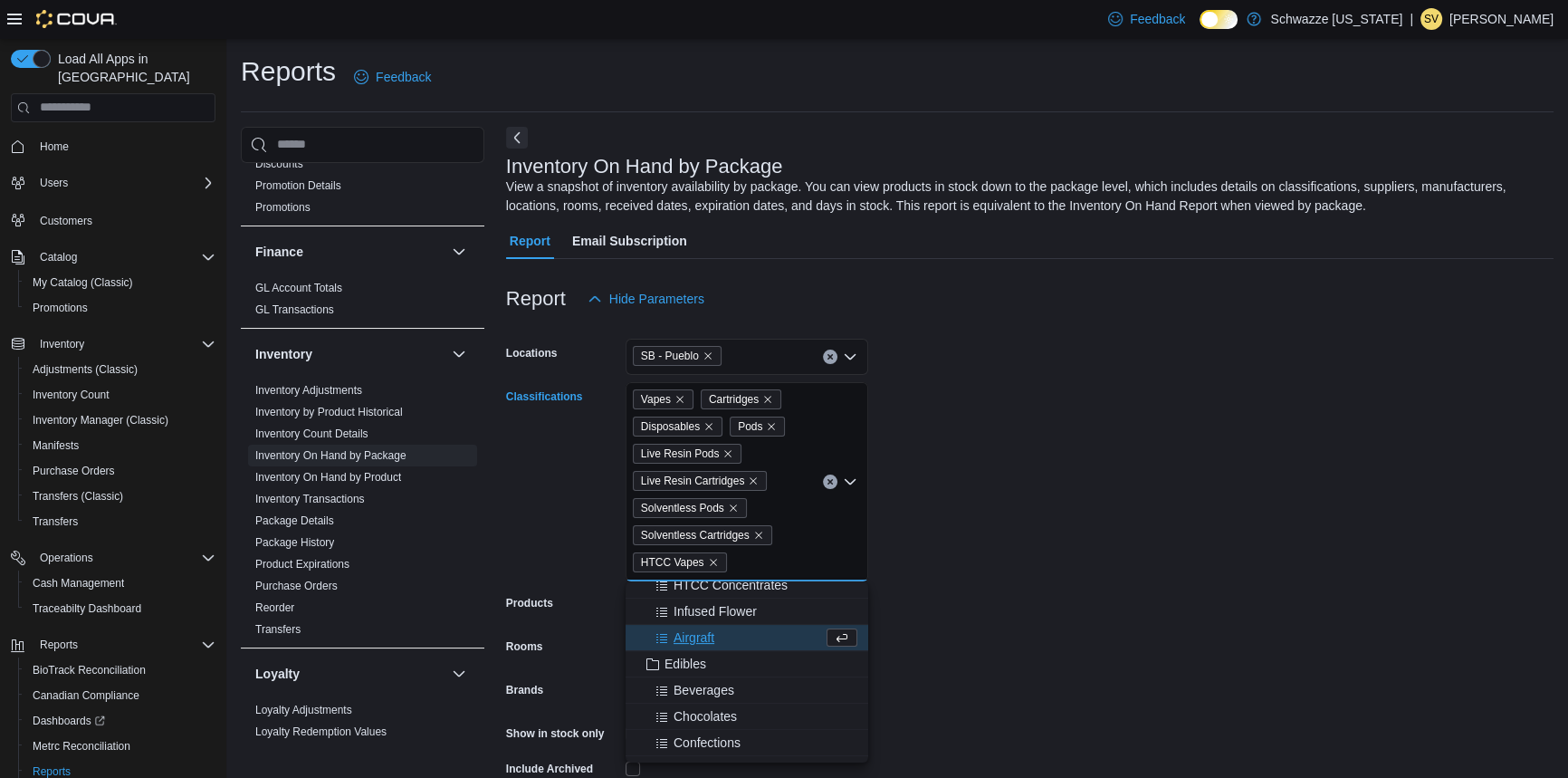
click at [705, 635] on span "Airgraft" at bounding box center [694, 638] width 41 height 18
click at [1082, 513] on form "Locations SB - Pueblo Classifications Vapes Cartridges Disposables Pods Live Re…" at bounding box center [1030, 574] width 1047 height 516
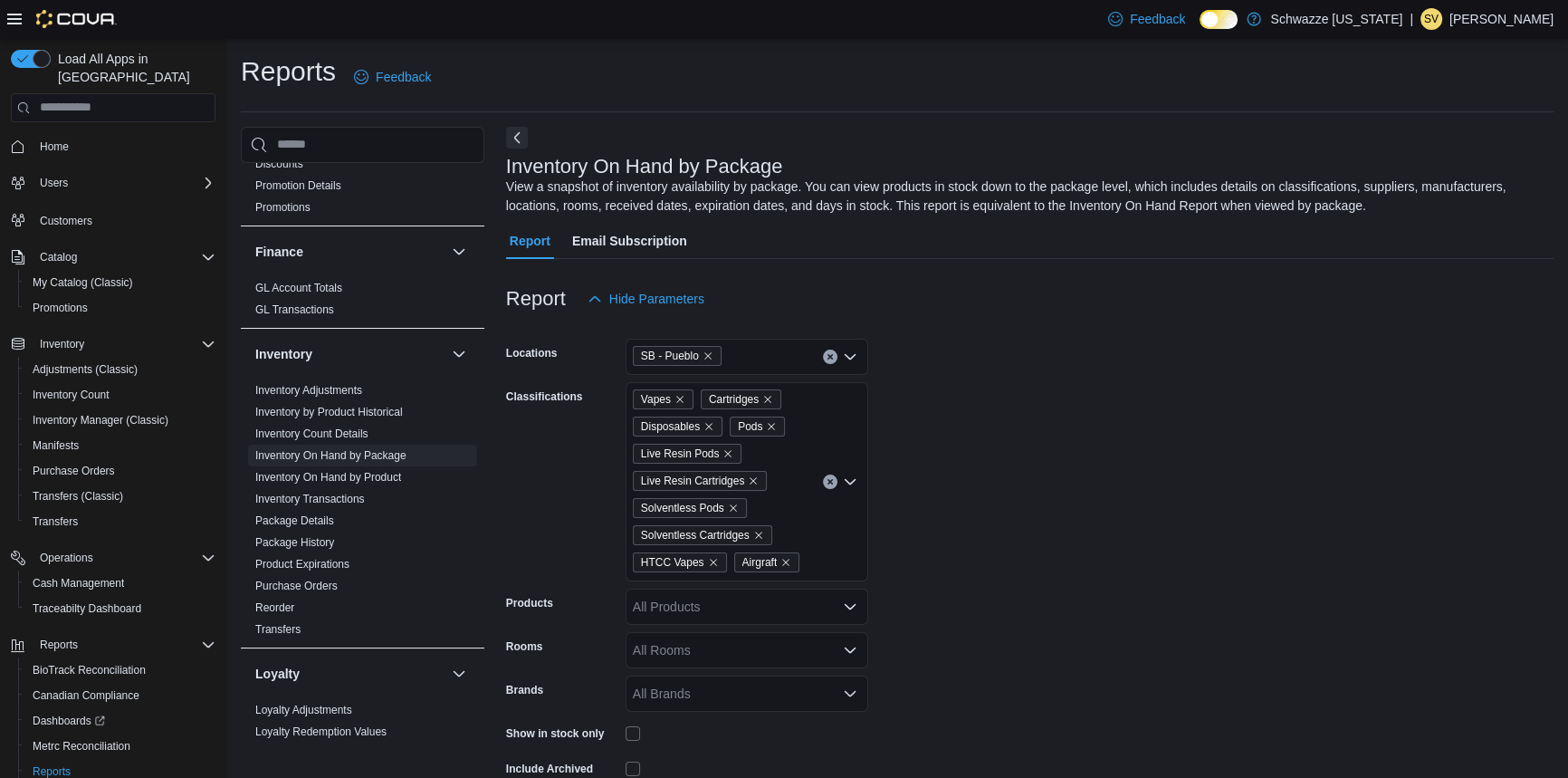
click at [1030, 544] on form "Locations SB - Pueblo Classifications Vapes Cartridges Disposables Pods Live Re…" at bounding box center [1030, 574] width 1047 height 516
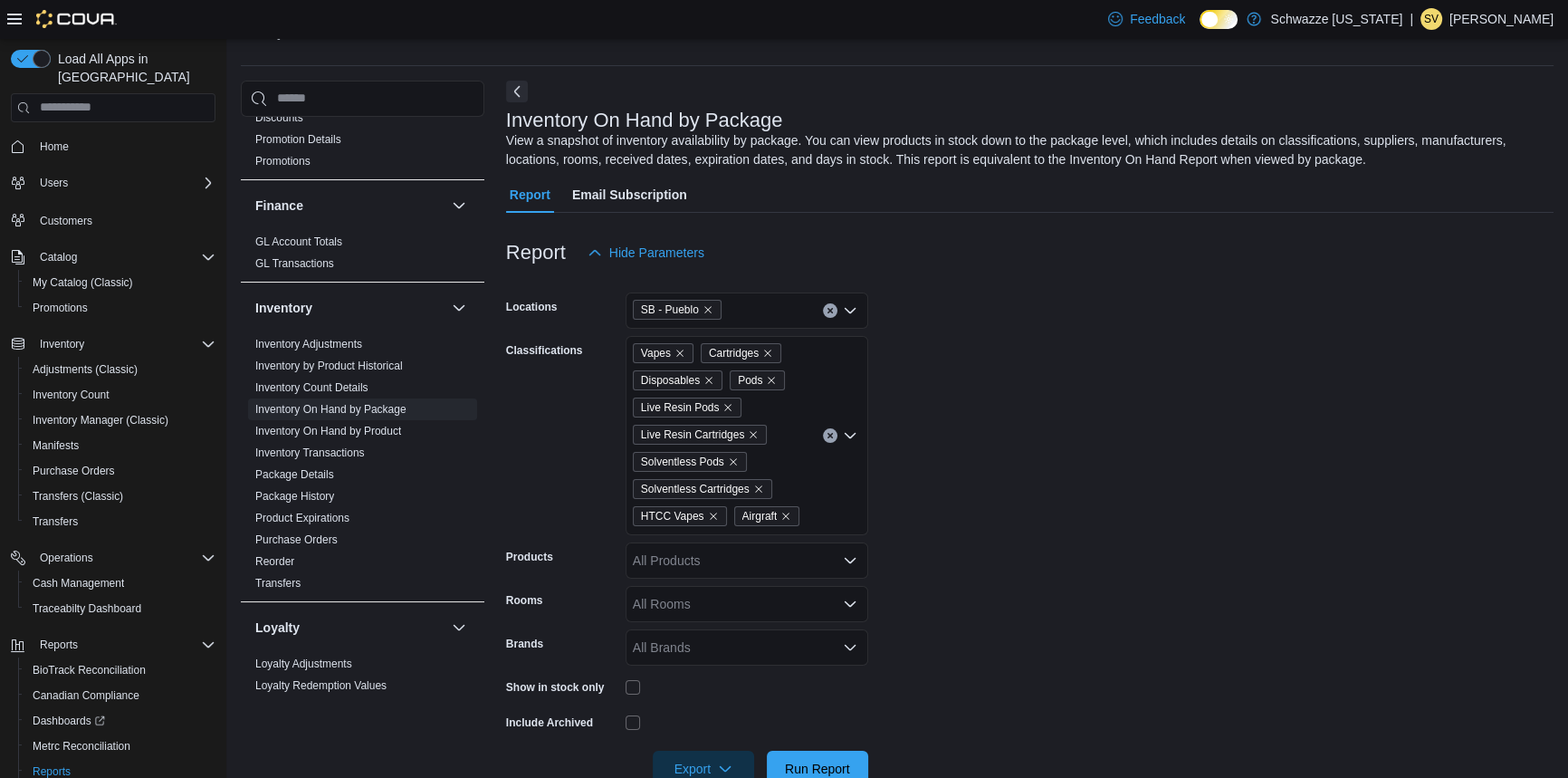
scroll to position [90, 0]
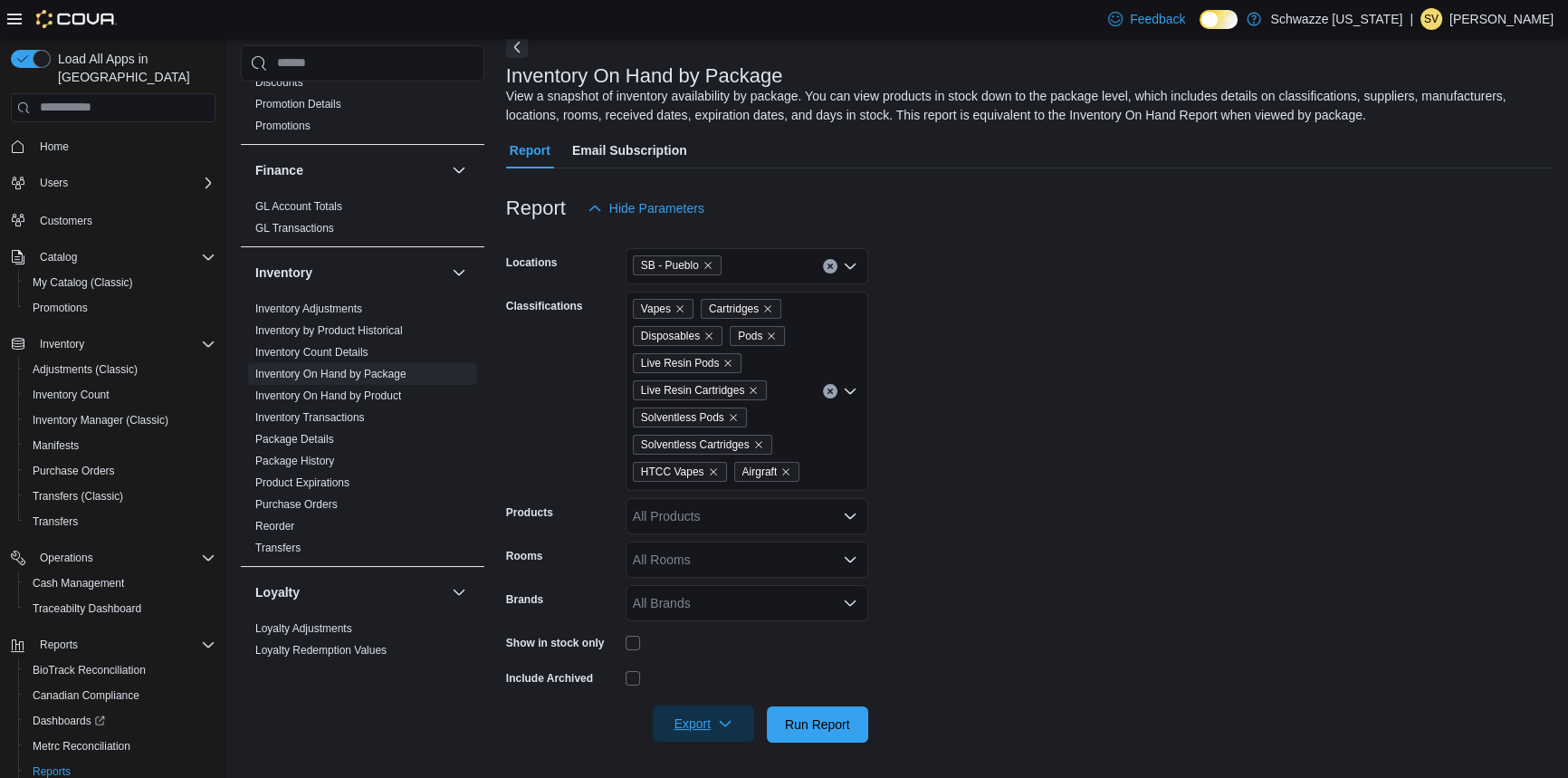
click at [707, 726] on span "Export" at bounding box center [703, 723] width 79 height 36
click at [716, 606] on span "Export to Excel" at bounding box center [706, 614] width 81 height 15
click at [723, 737] on span "Export" at bounding box center [703, 723] width 79 height 36
click at [712, 611] on span "Export to Excel" at bounding box center [706, 614] width 81 height 15
